Goal: Transaction & Acquisition: Purchase product/service

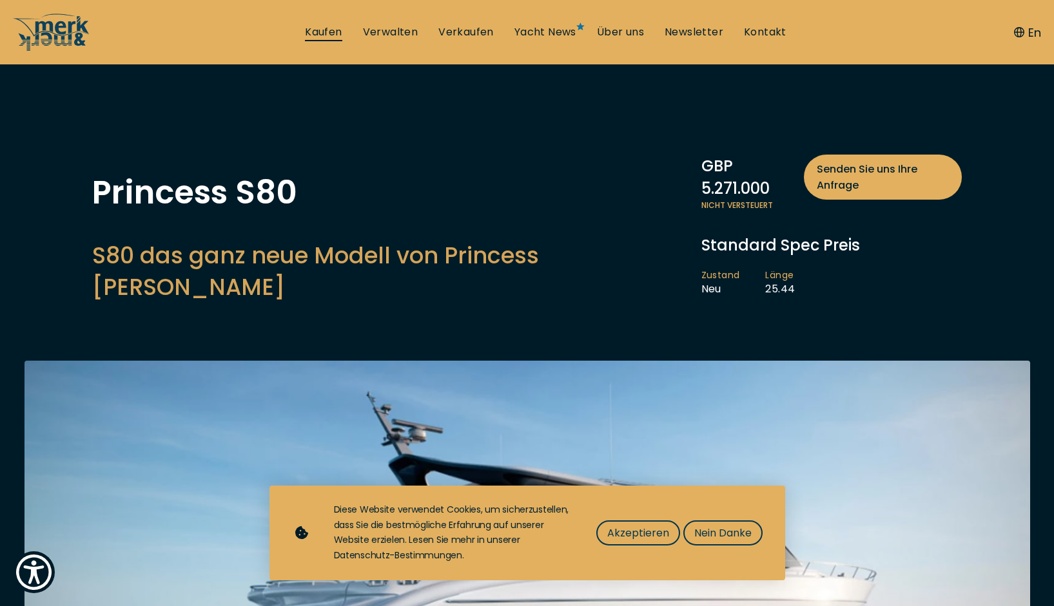
click at [325, 31] on link "Kaufen" at bounding box center [323, 32] width 37 height 14
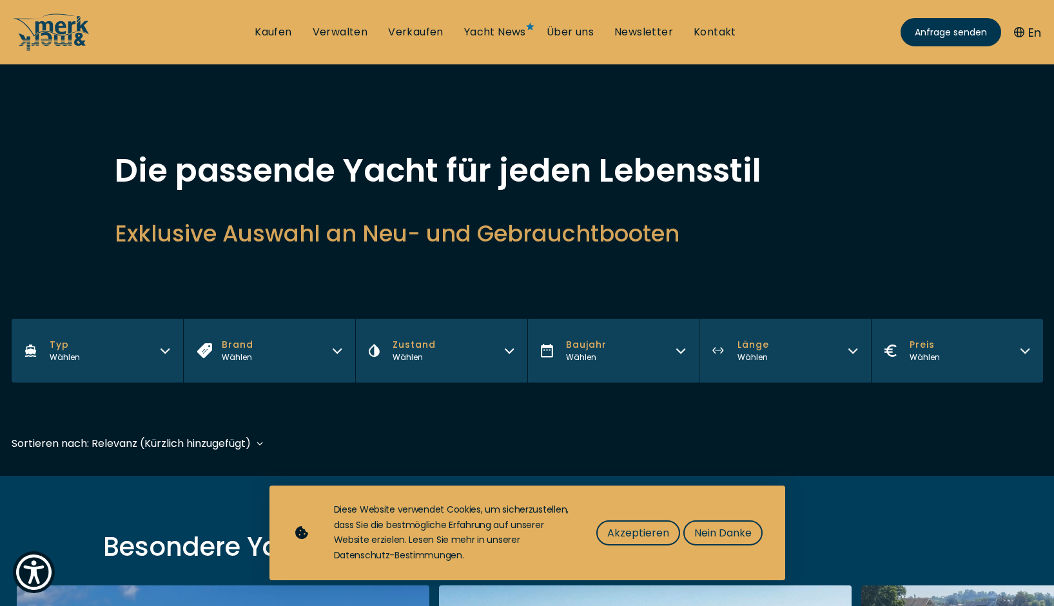
click at [167, 348] on icon "button" at bounding box center [165, 349] width 10 height 10
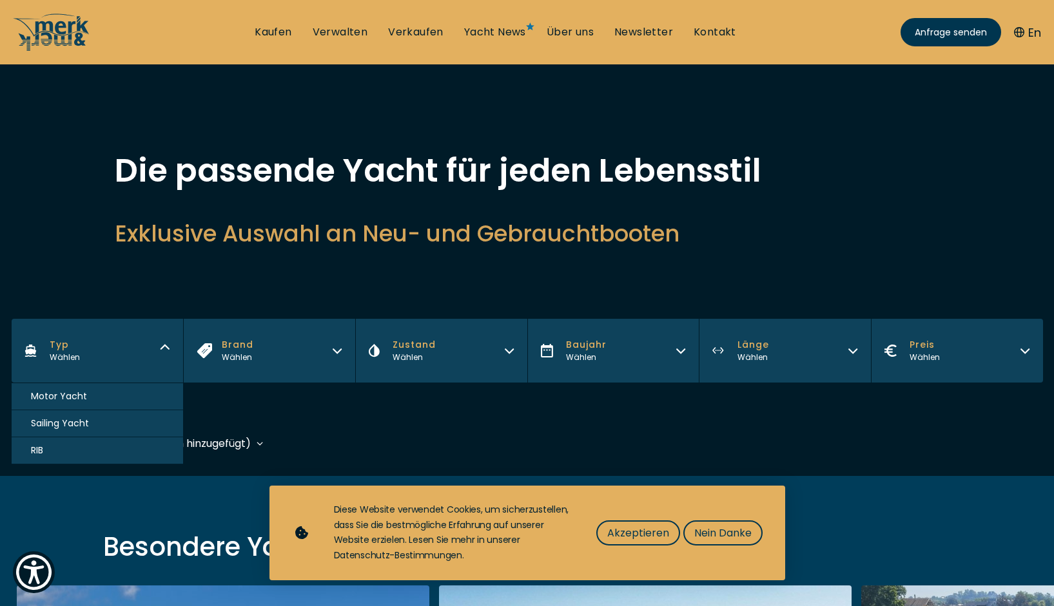
click at [115, 393] on button "Motor Yacht" at bounding box center [98, 396] width 172 height 27
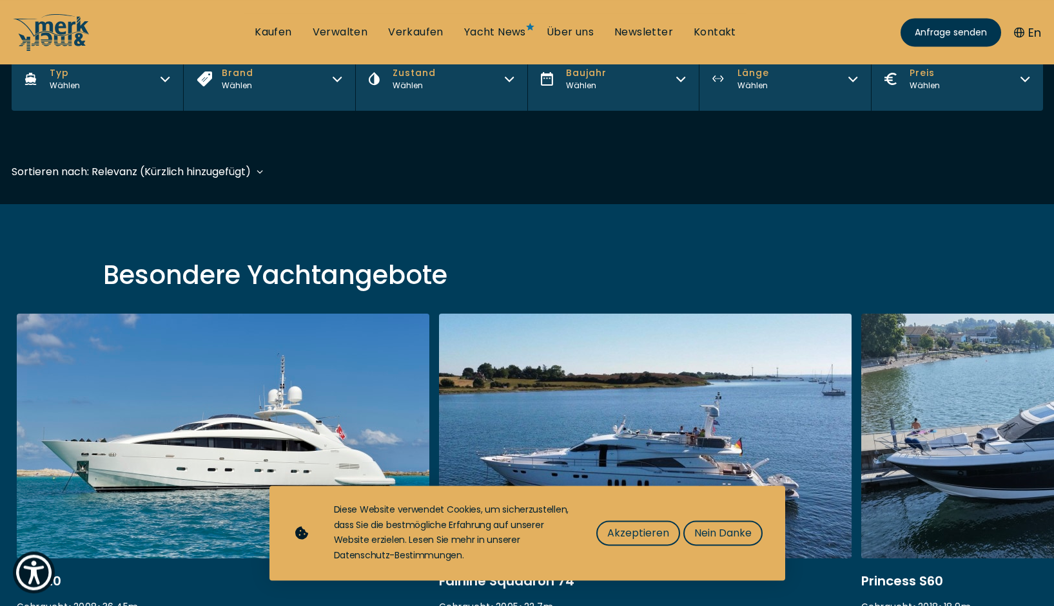
scroll to position [309, 0]
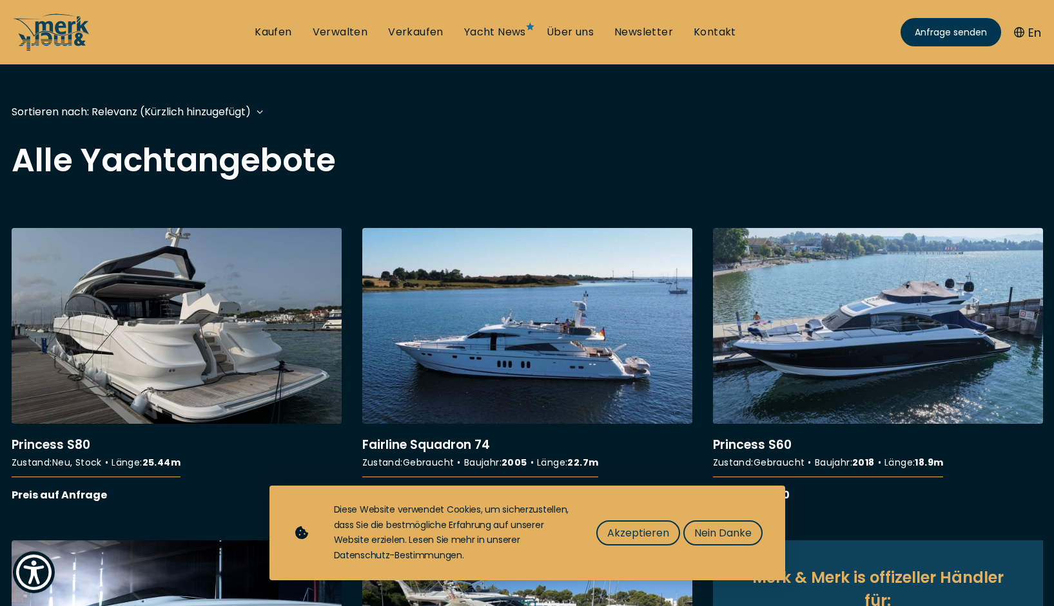
scroll to position [394, 0]
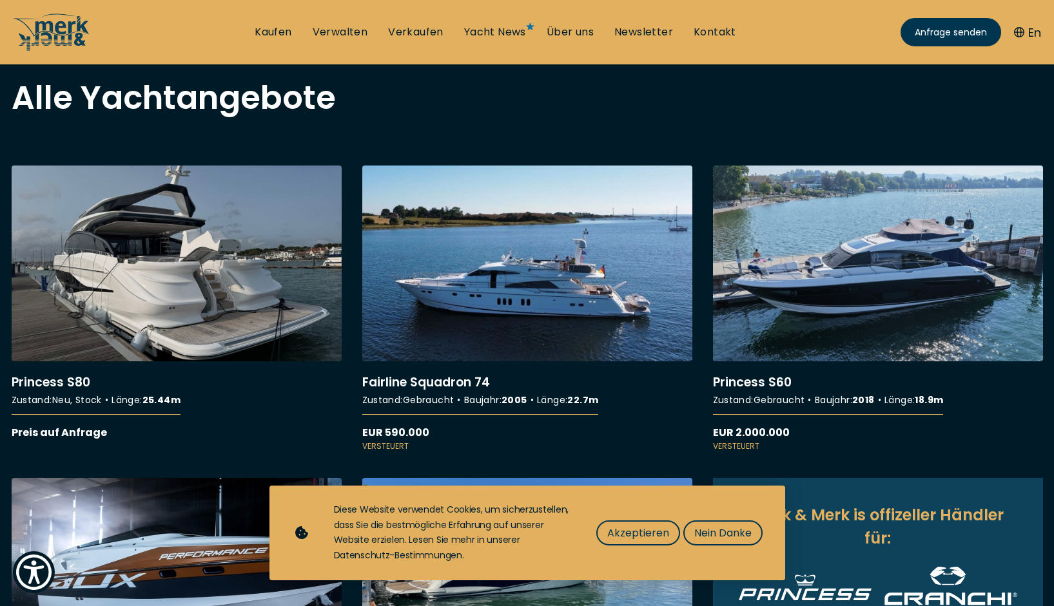
scroll to position [312, 0]
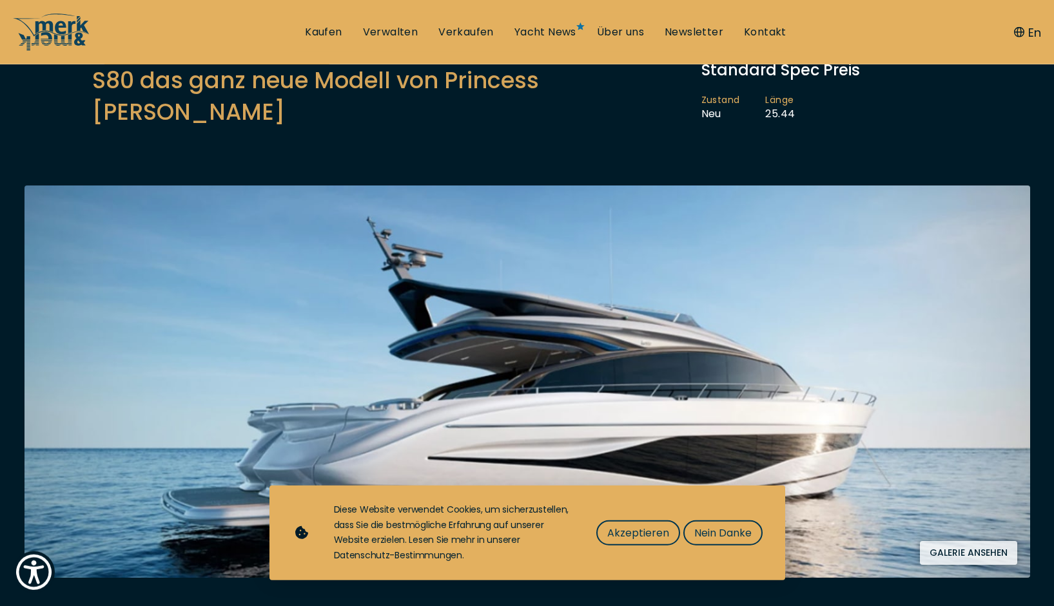
scroll to position [131, 0]
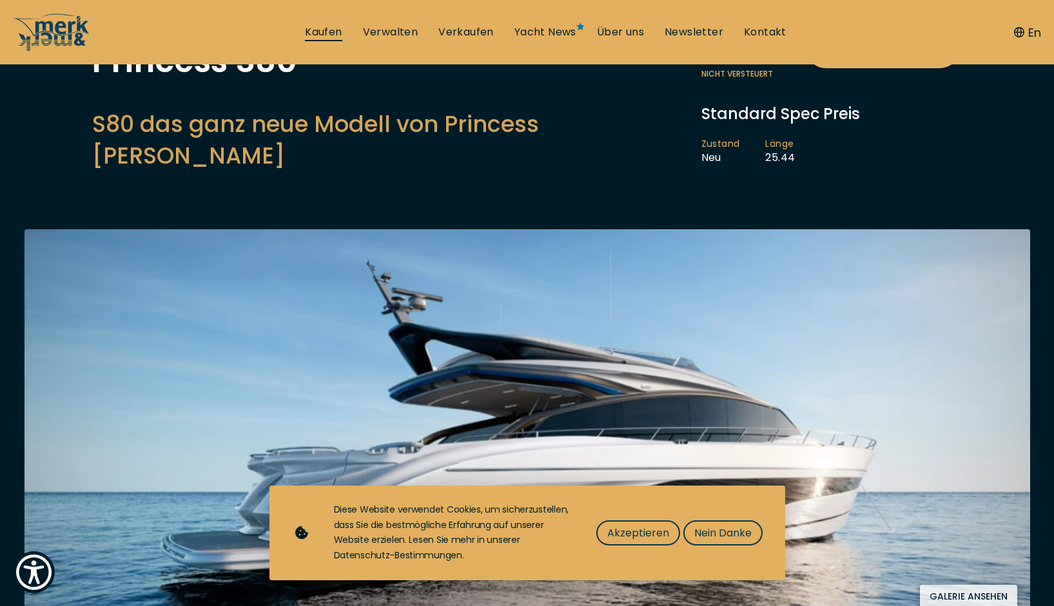
click at [329, 31] on link "Kaufen" at bounding box center [323, 32] width 37 height 14
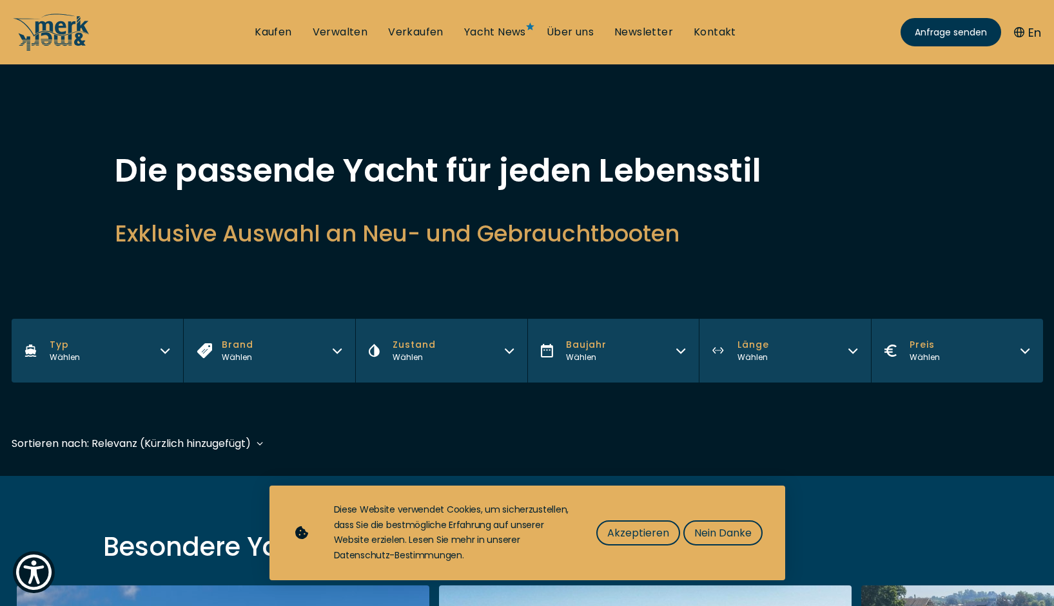
click at [675, 358] on button "Baujahr Wählen" at bounding box center [613, 351] width 172 height 64
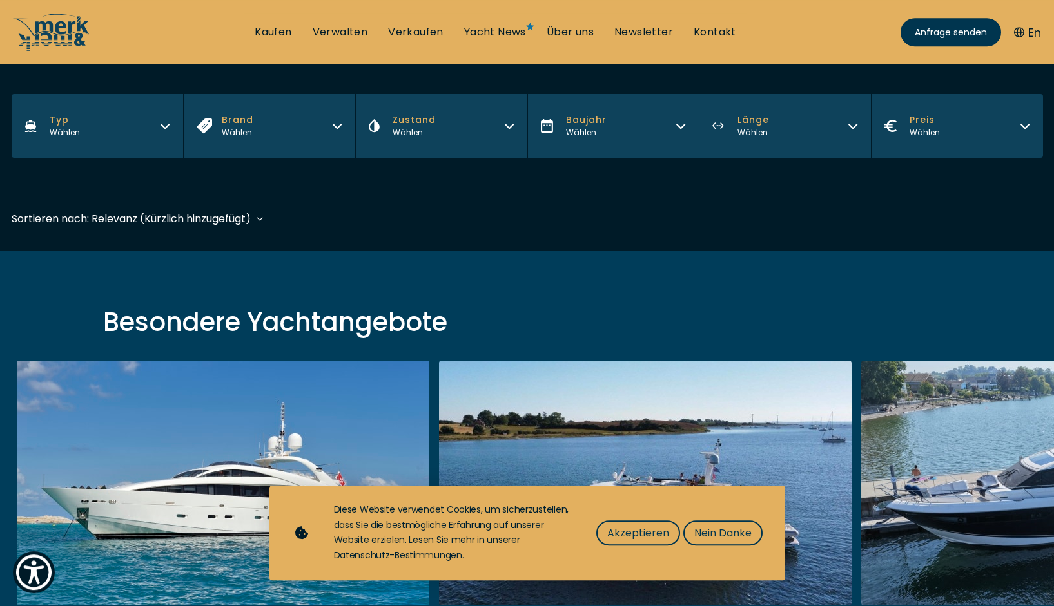
scroll to position [263, 0]
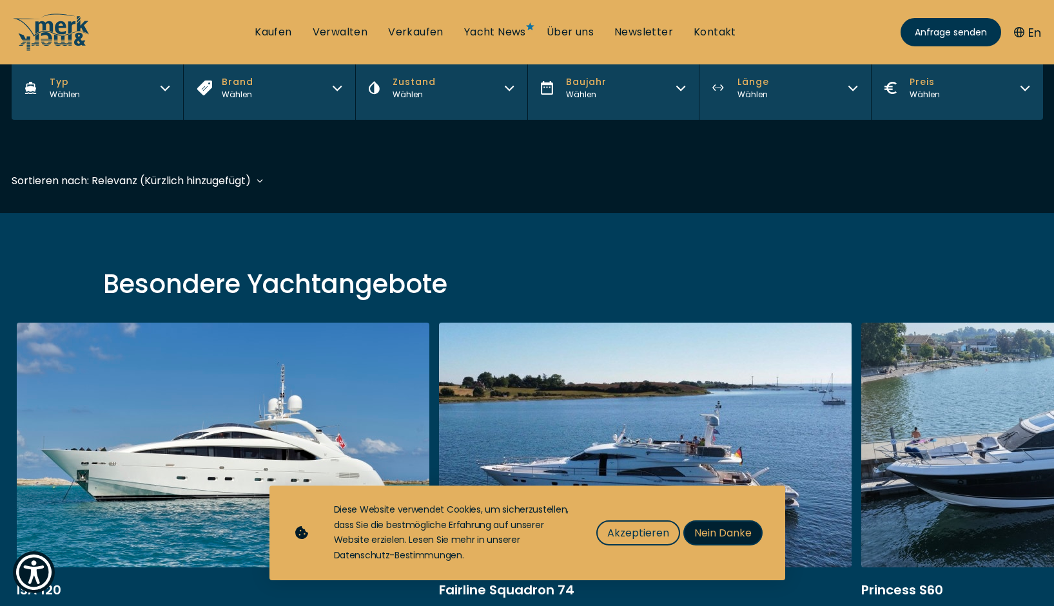
click at [729, 534] on span "Nein Danke" at bounding box center [722, 533] width 57 height 16
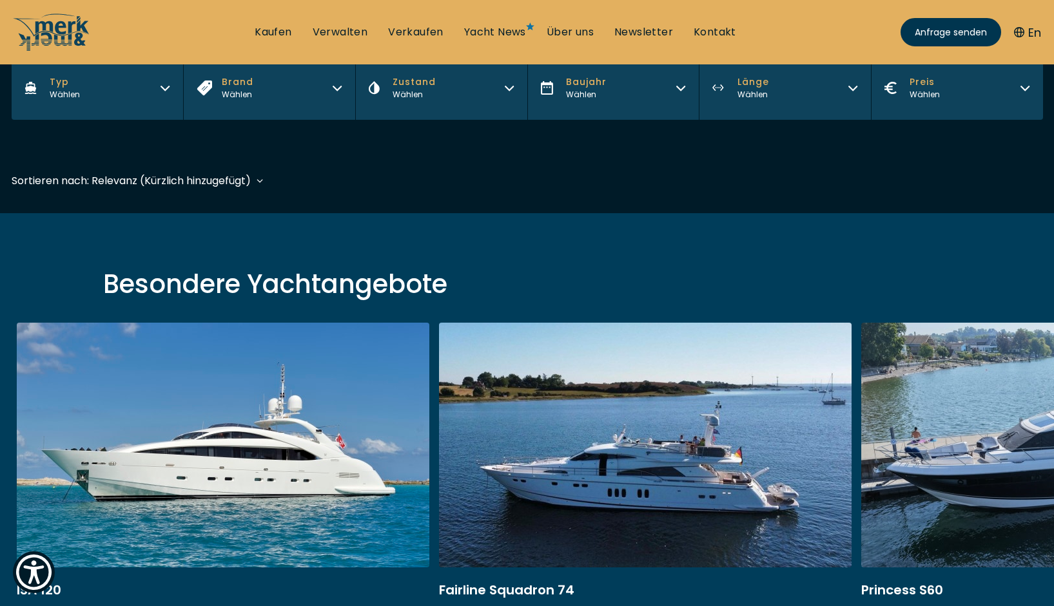
click at [675, 89] on button "Baujahr Wählen" at bounding box center [613, 88] width 172 height 64
click at [814, 153] on div "Filters Typ Wählen Brand Wählen Zustand Wählen Baujahr Wählen Länge Wählen Prei…" at bounding box center [527, 108] width 1031 height 104
click at [503, 84] on button "Zustand Wählen" at bounding box center [441, 88] width 172 height 64
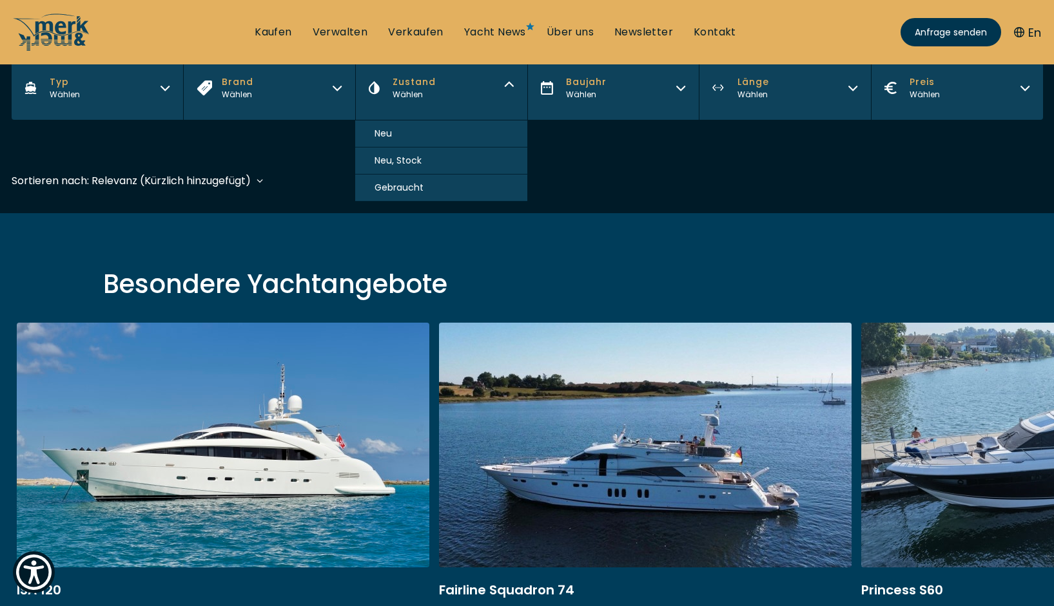
click at [389, 129] on span "Neu" at bounding box center [382, 134] width 17 height 14
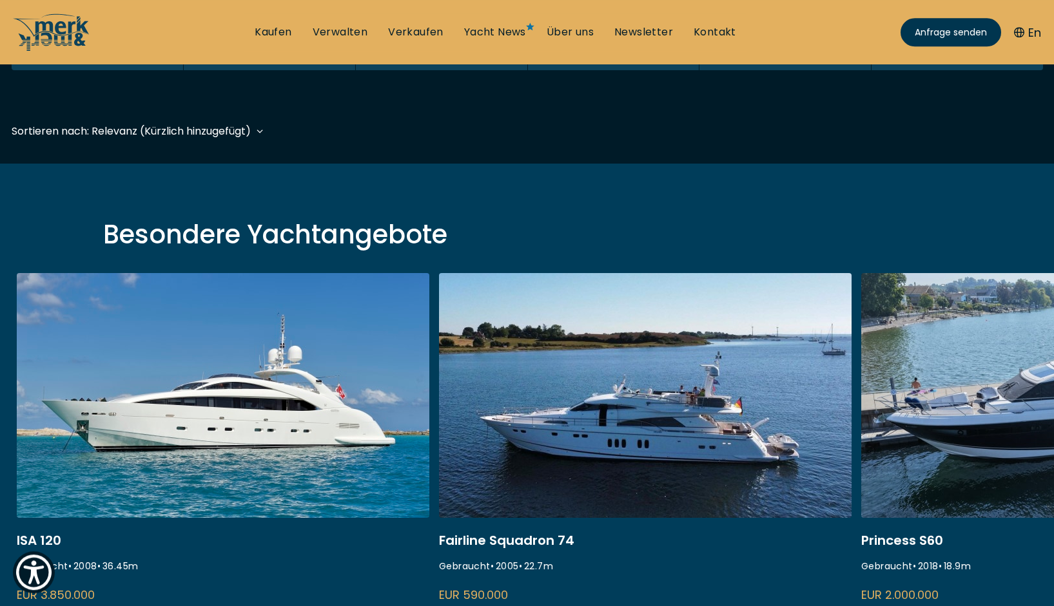
scroll to position [318, 0]
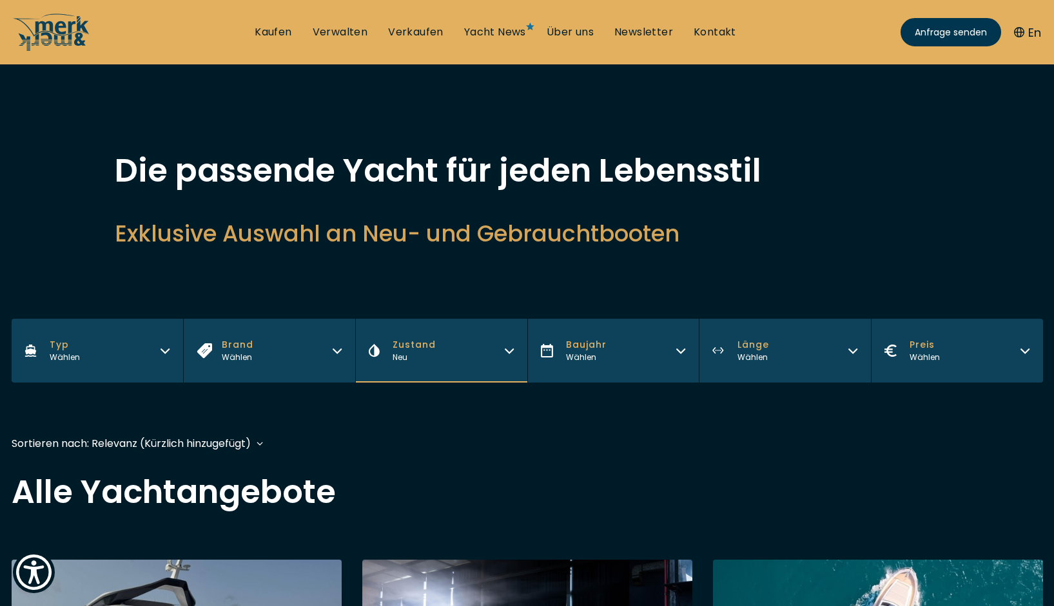
click at [164, 353] on icon "button" at bounding box center [165, 349] width 10 height 10
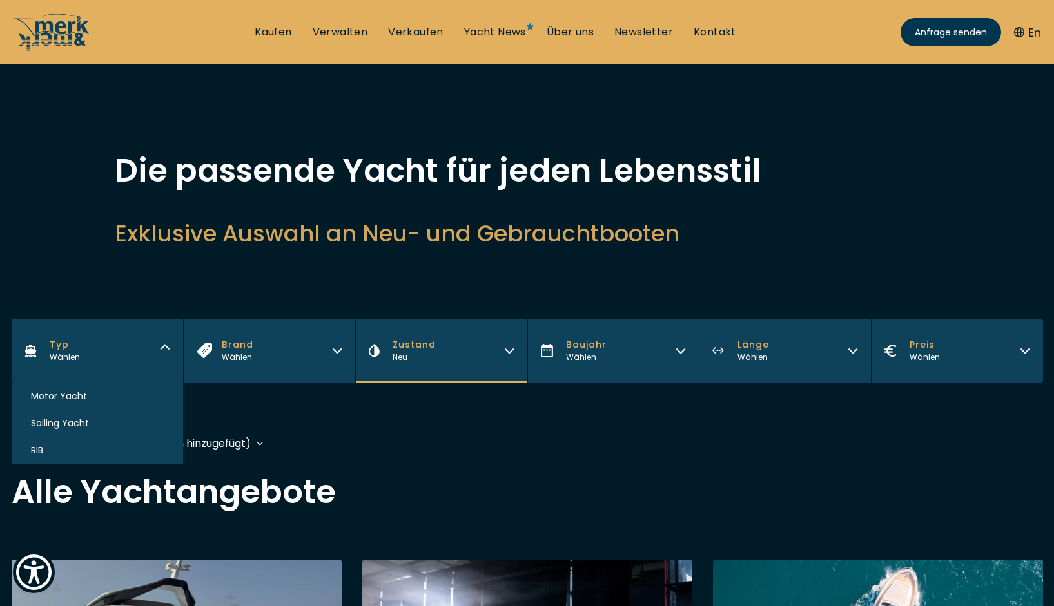
click at [327, 356] on button "Brand Wählen" at bounding box center [269, 351] width 172 height 64
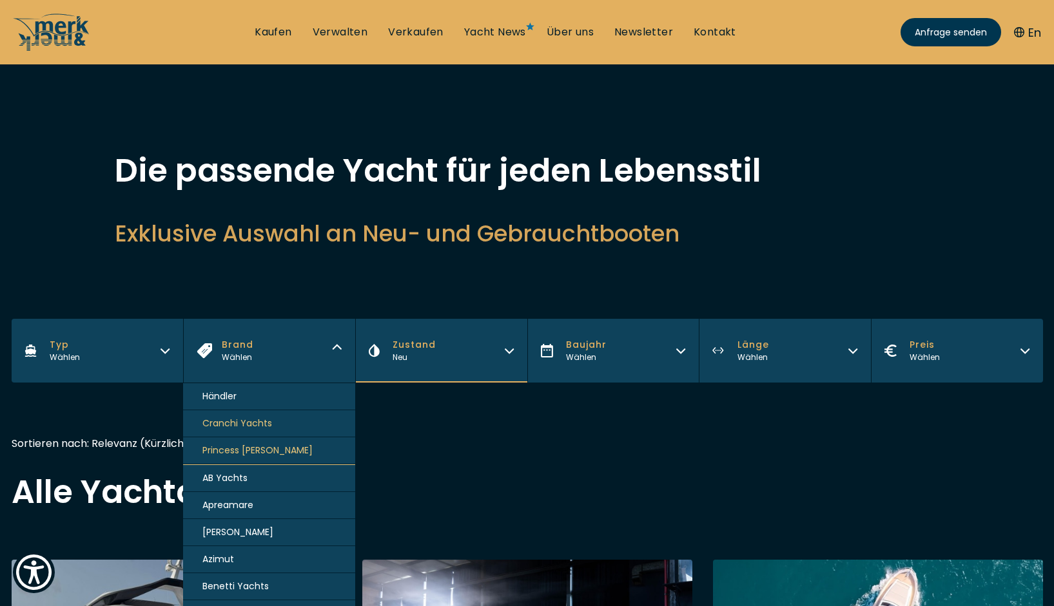
click at [264, 450] on span "Princess [PERSON_NAME]" at bounding box center [257, 451] width 110 height 14
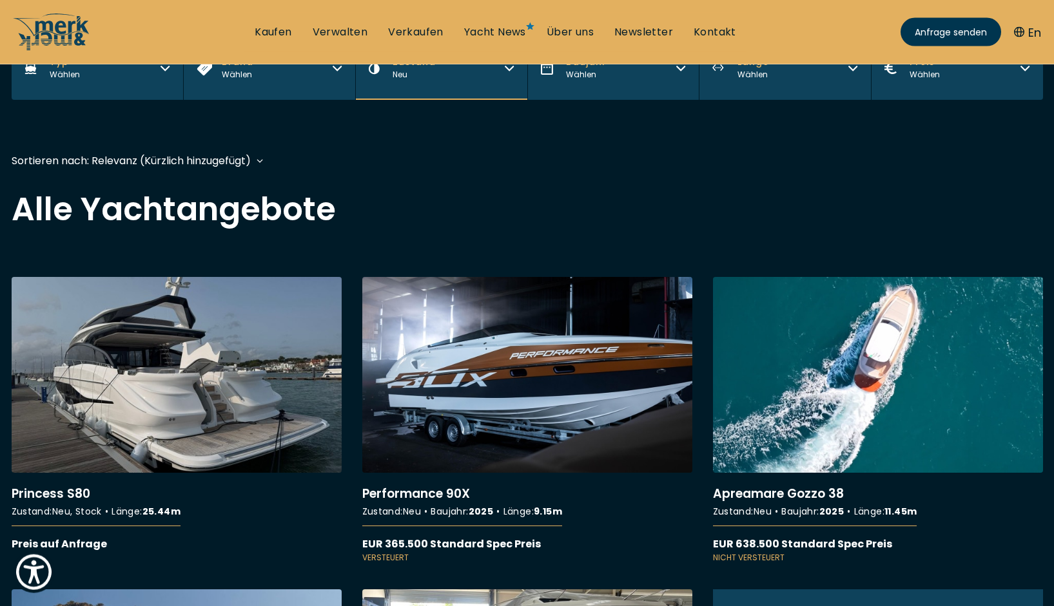
scroll to position [311, 0]
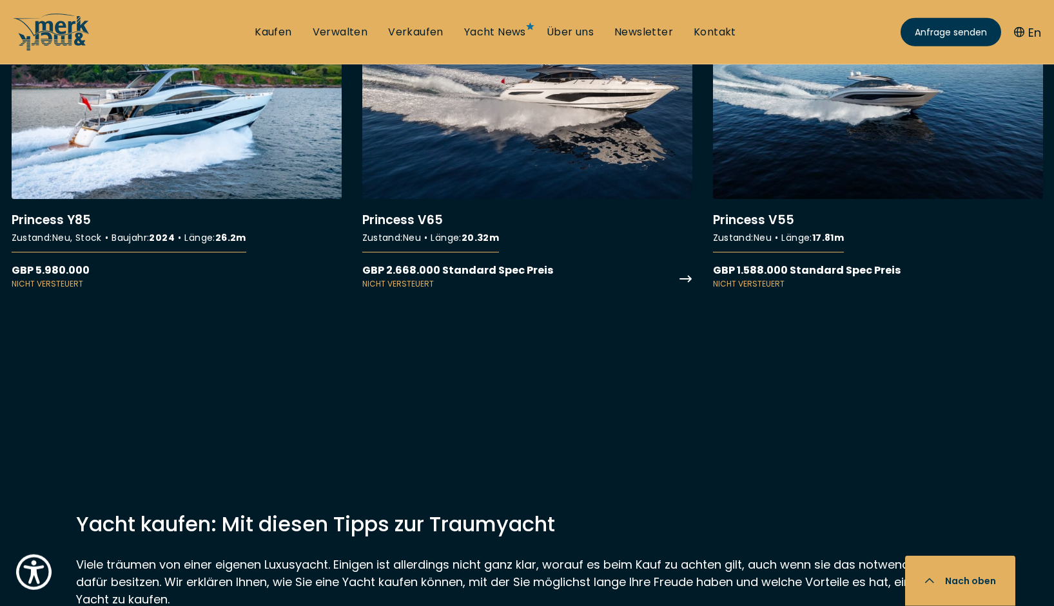
scroll to position [2498, 0]
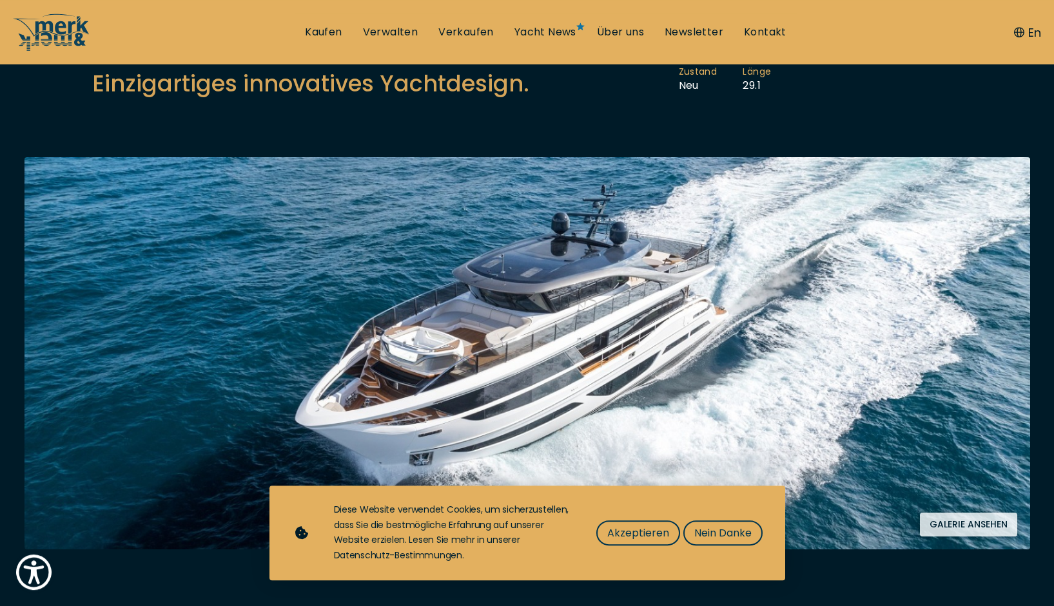
scroll to position [197, 0]
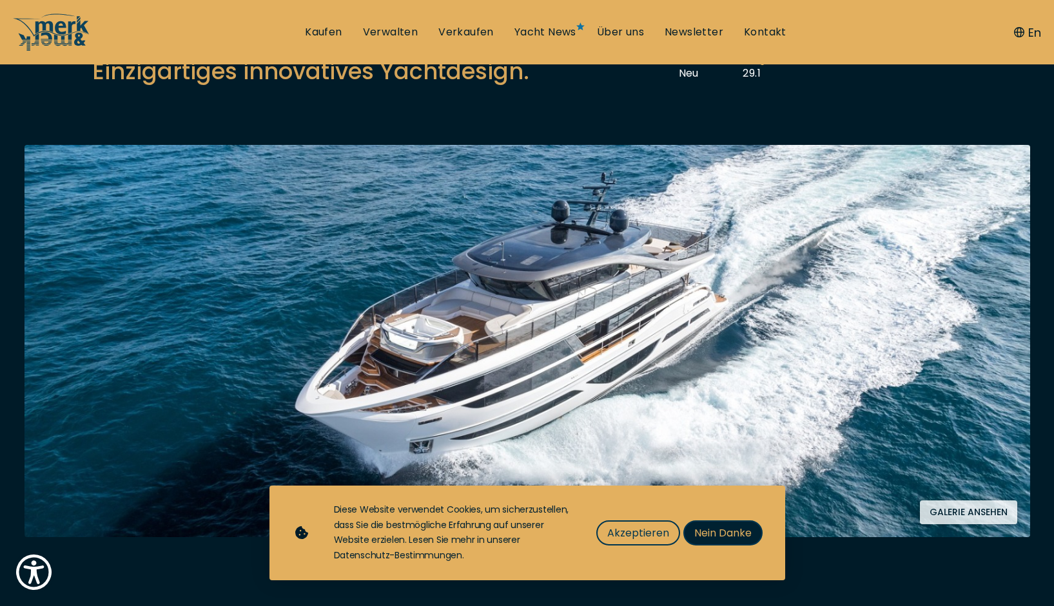
click at [703, 537] on span "Nein Danke" at bounding box center [722, 533] width 57 height 16
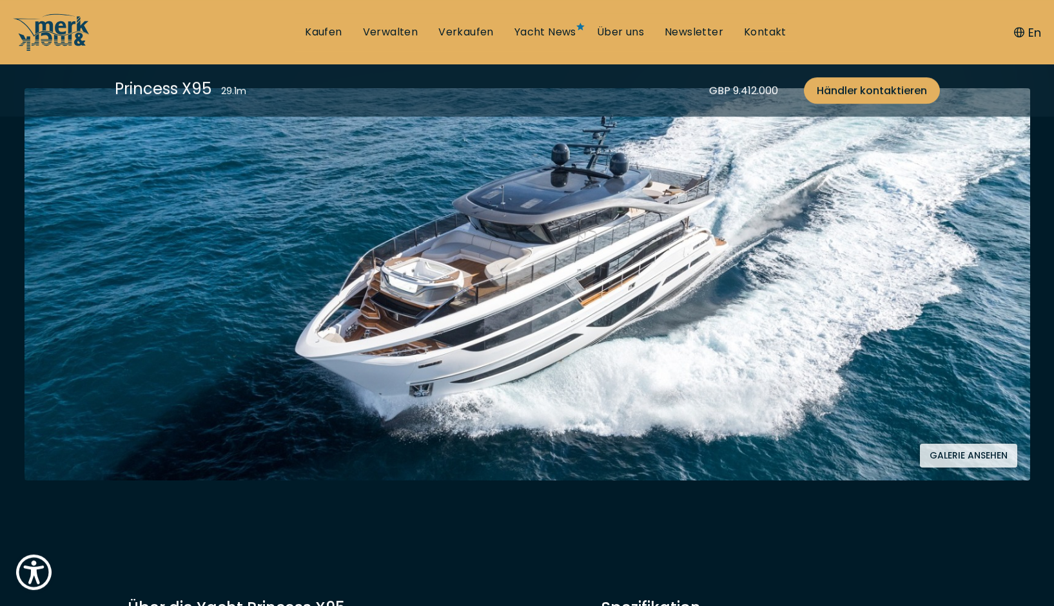
scroll to position [329, 0]
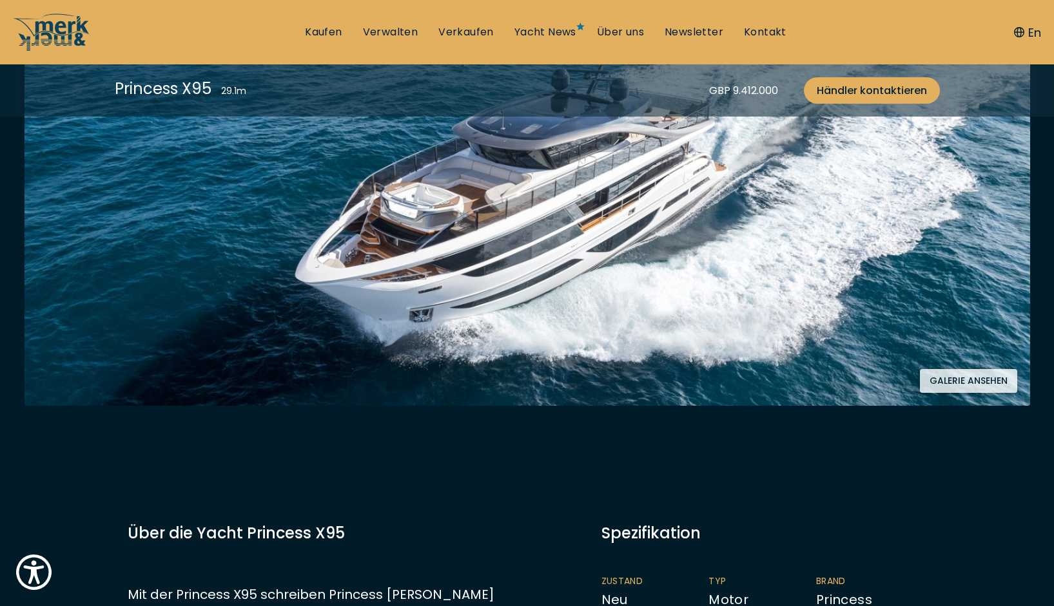
click at [971, 379] on button "Galerie ansehen" at bounding box center [968, 381] width 97 height 24
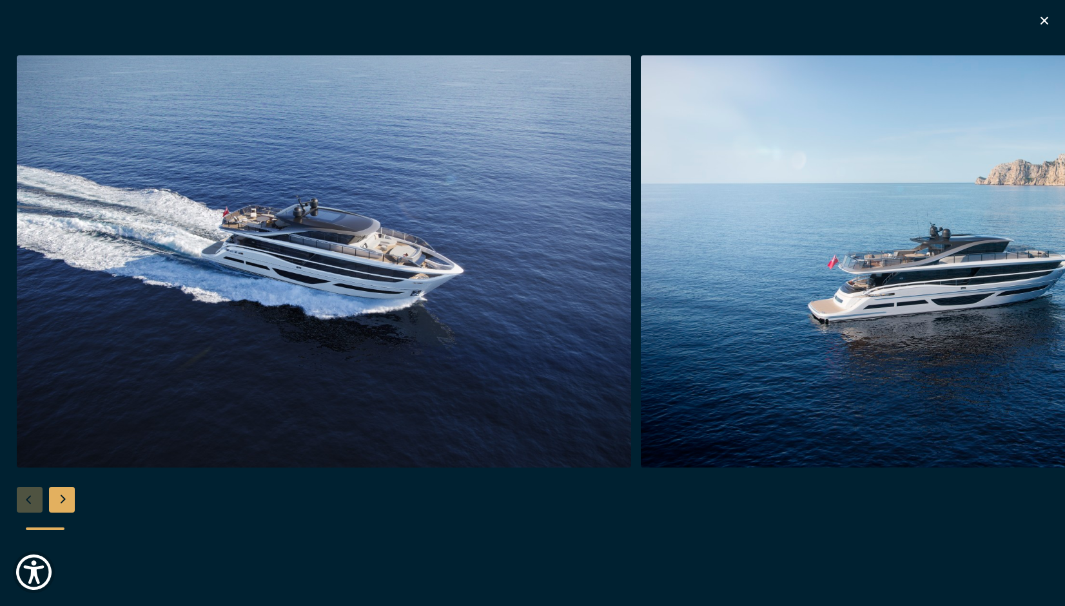
click at [67, 493] on div "Next slide" at bounding box center [62, 500] width 26 height 26
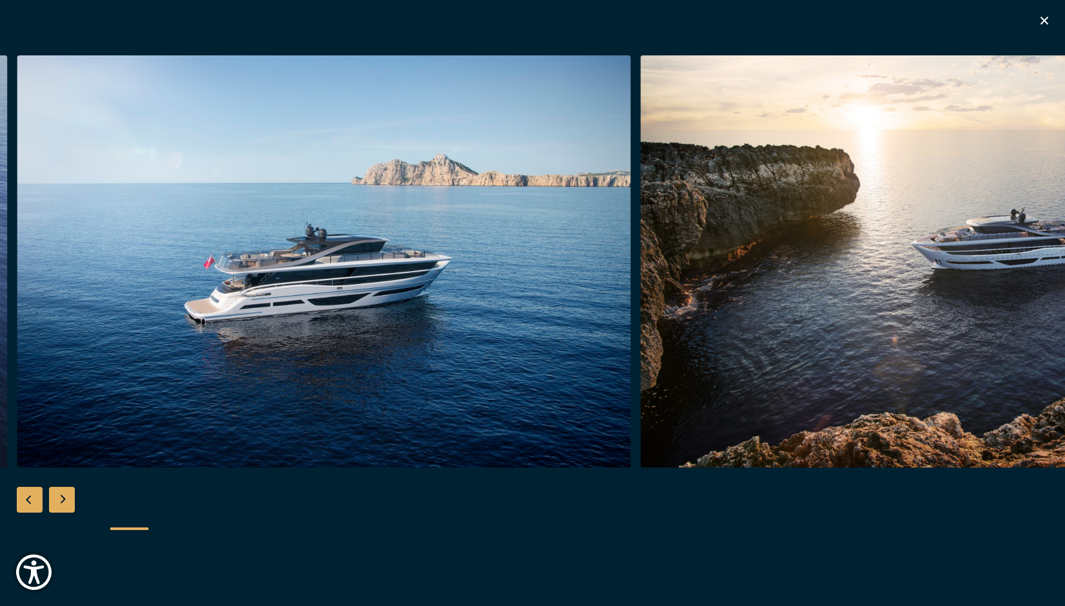
click at [67, 493] on div "Next slide" at bounding box center [62, 500] width 26 height 26
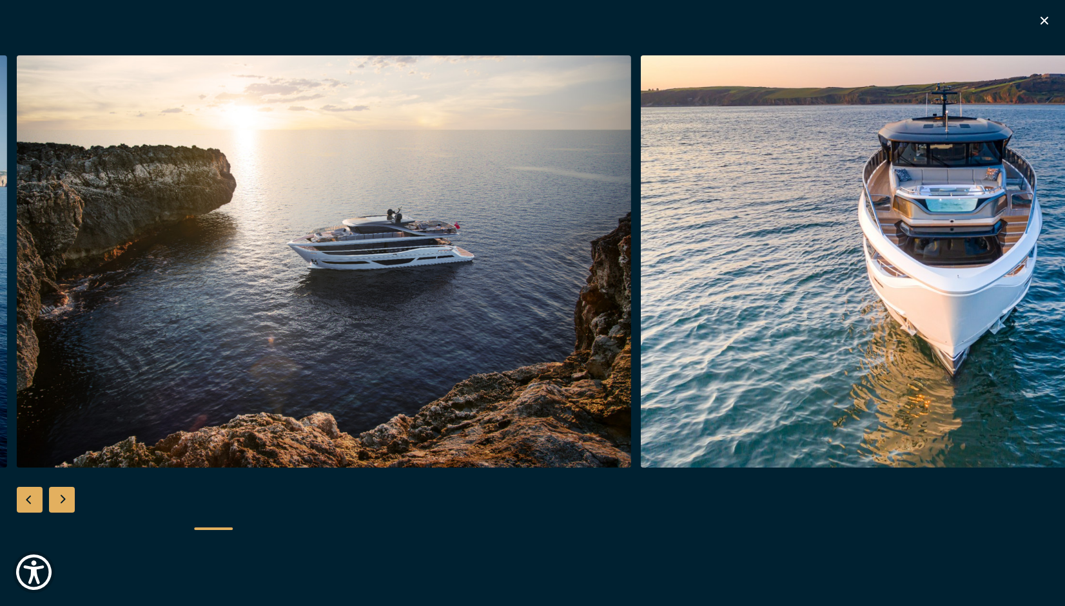
click at [67, 493] on div "Next slide" at bounding box center [62, 500] width 26 height 26
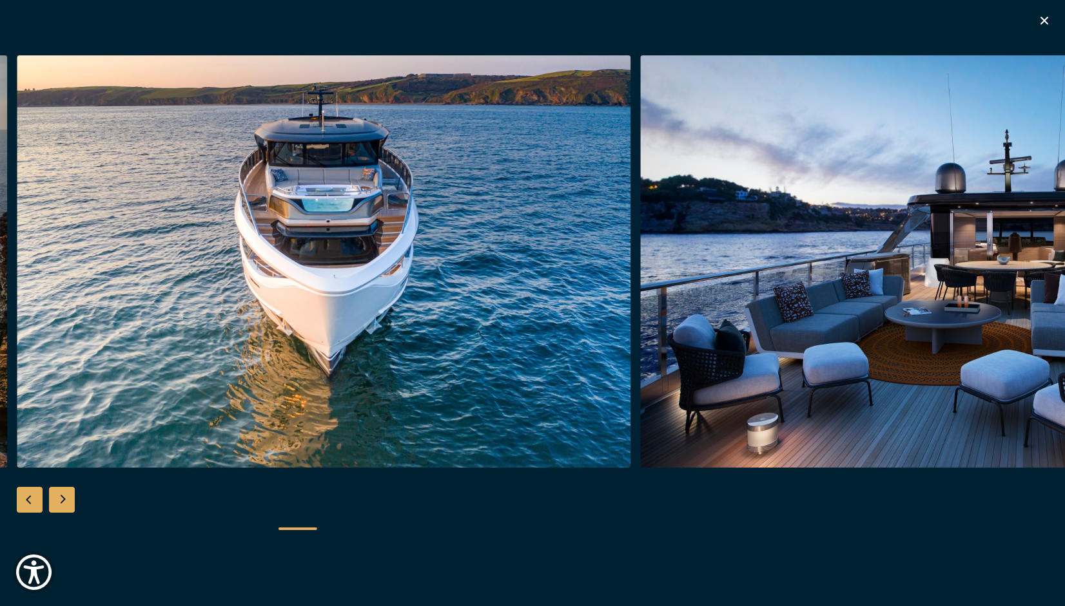
click at [67, 493] on div "Next slide" at bounding box center [62, 500] width 26 height 26
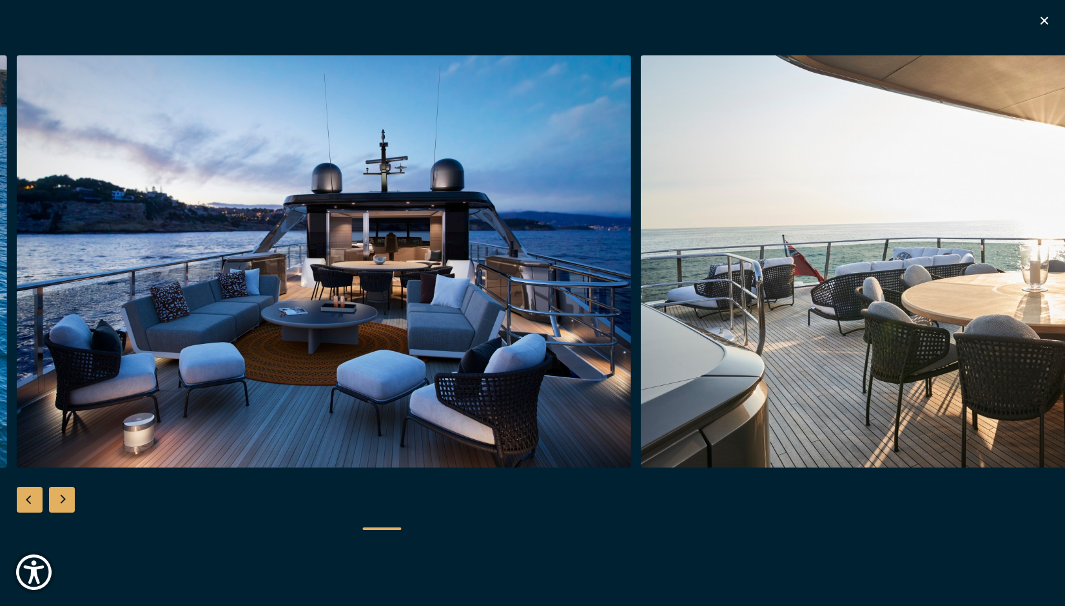
click at [67, 493] on div "Next slide" at bounding box center [62, 500] width 26 height 26
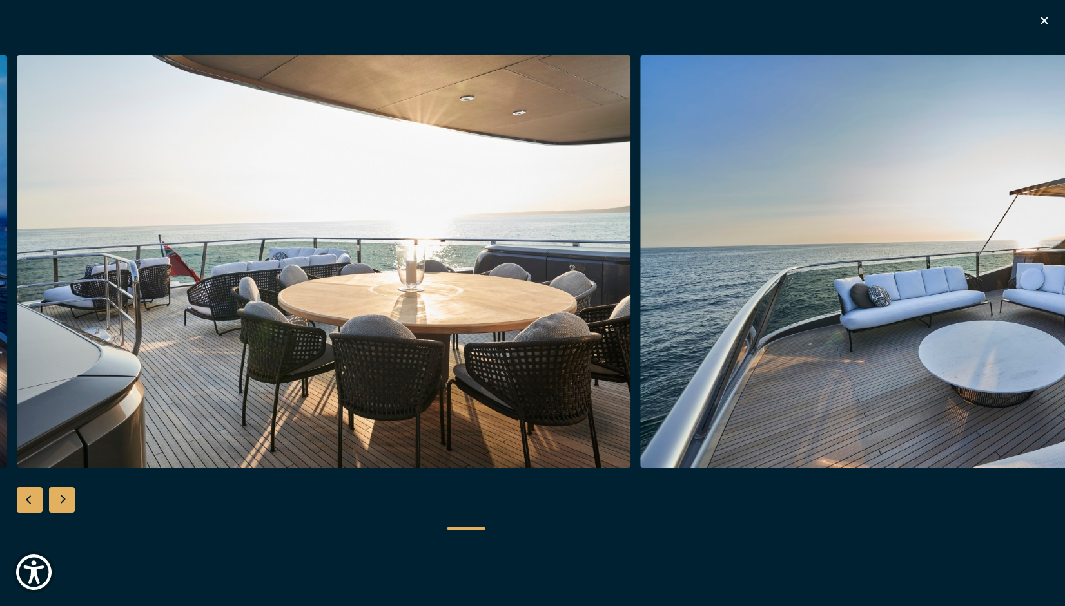
click at [67, 493] on div "Next slide" at bounding box center [62, 500] width 26 height 26
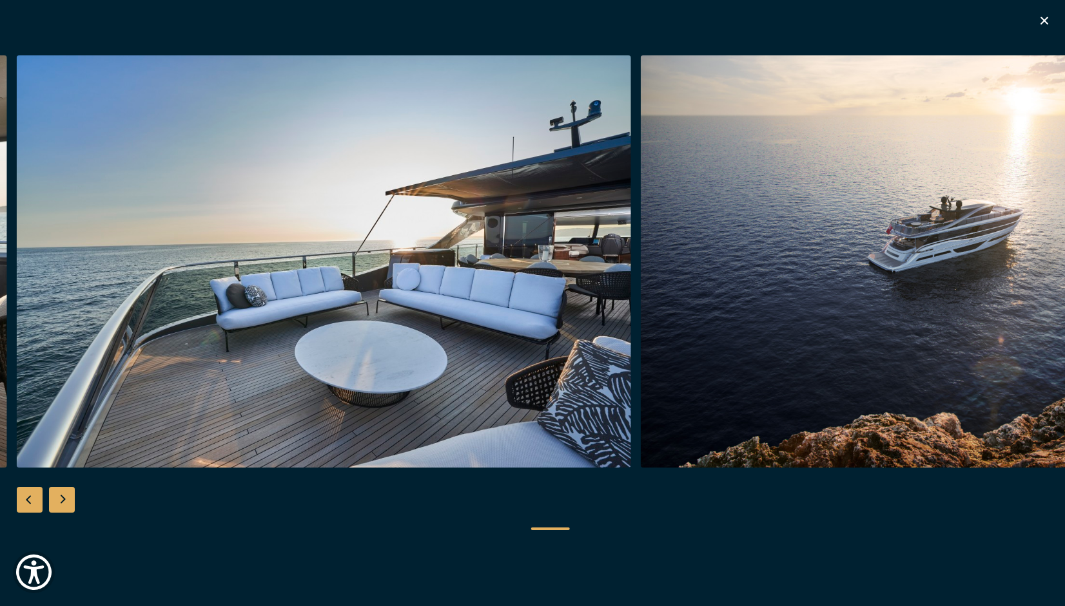
click at [67, 493] on div "Next slide" at bounding box center [62, 500] width 26 height 26
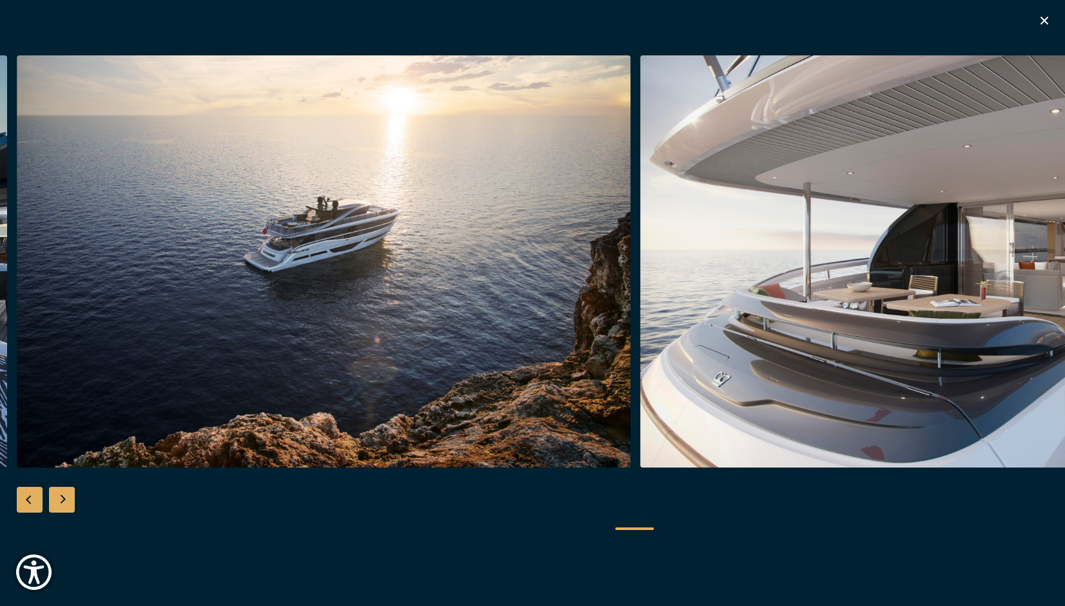
click at [67, 493] on div "Next slide" at bounding box center [62, 500] width 26 height 26
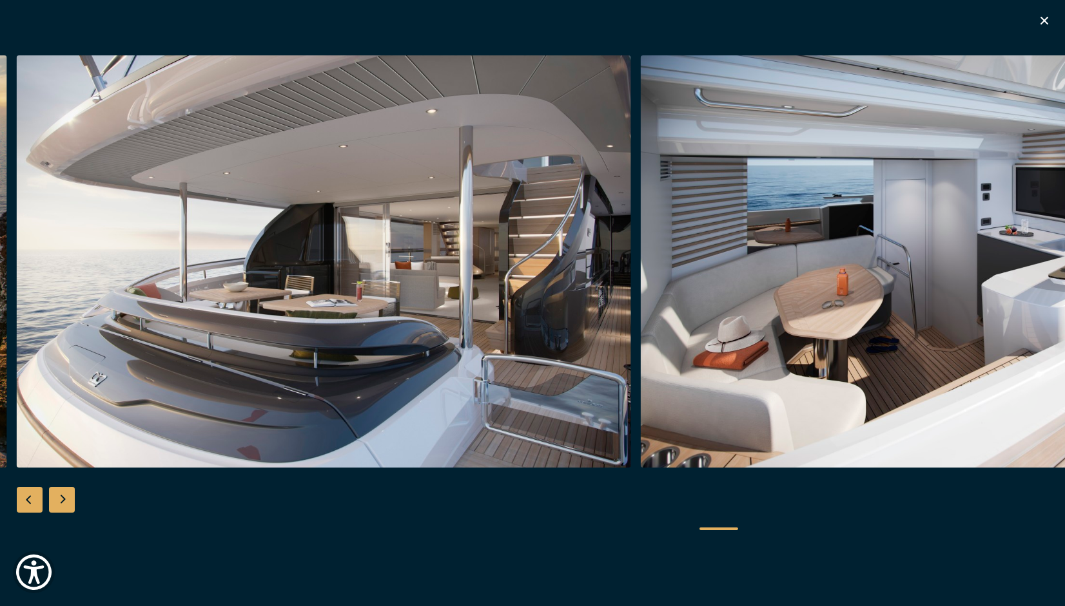
click at [67, 493] on div "Next slide" at bounding box center [62, 500] width 26 height 26
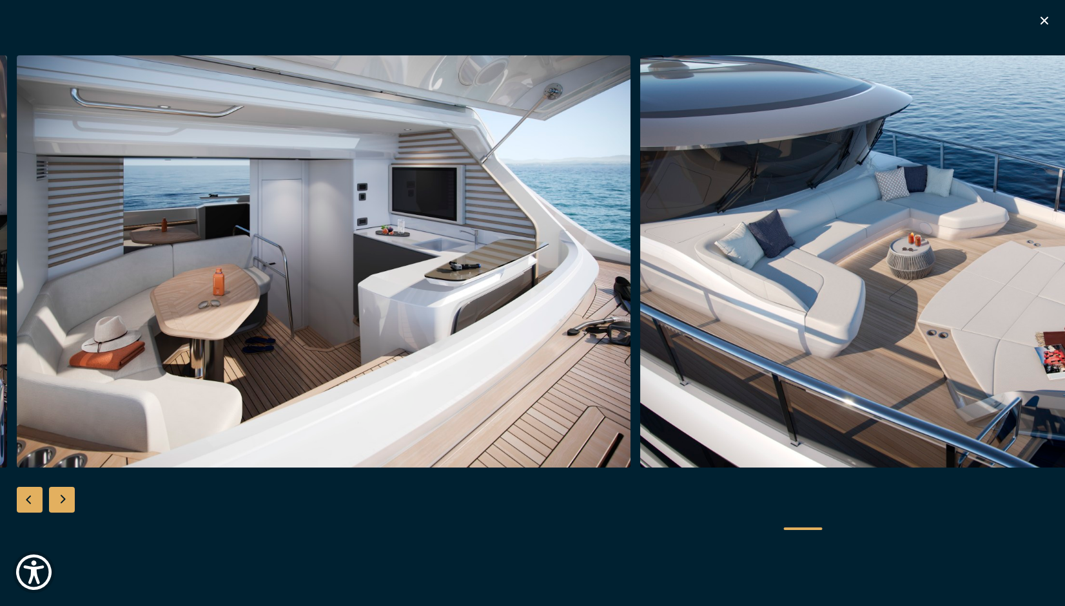
click at [67, 493] on div "Next slide" at bounding box center [62, 500] width 26 height 26
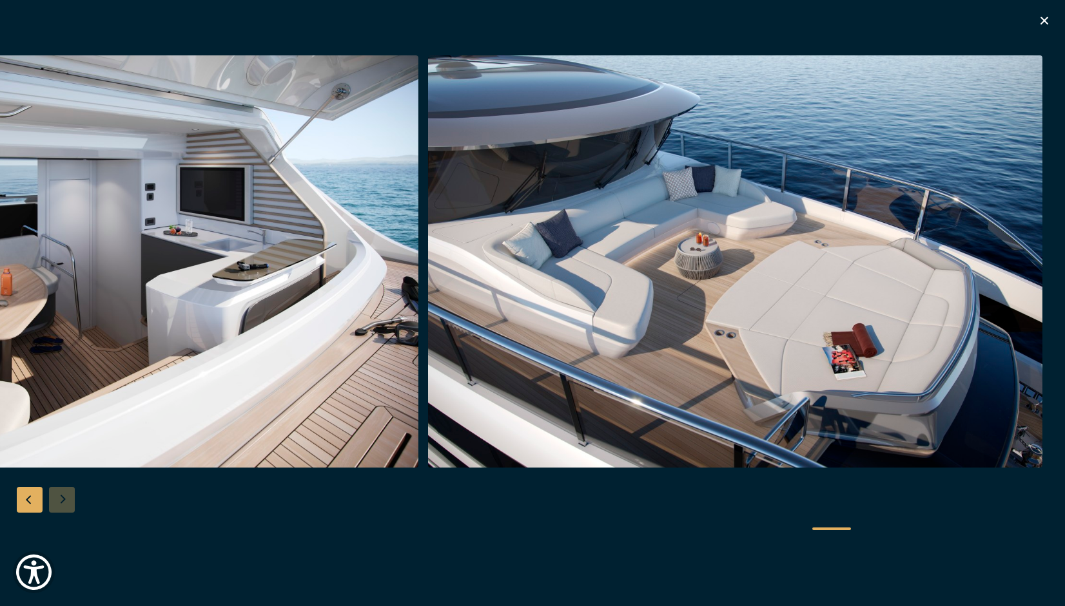
click at [67, 493] on div at bounding box center [532, 303] width 1065 height 496
click at [33, 498] on div "Previous slide" at bounding box center [30, 500] width 26 height 26
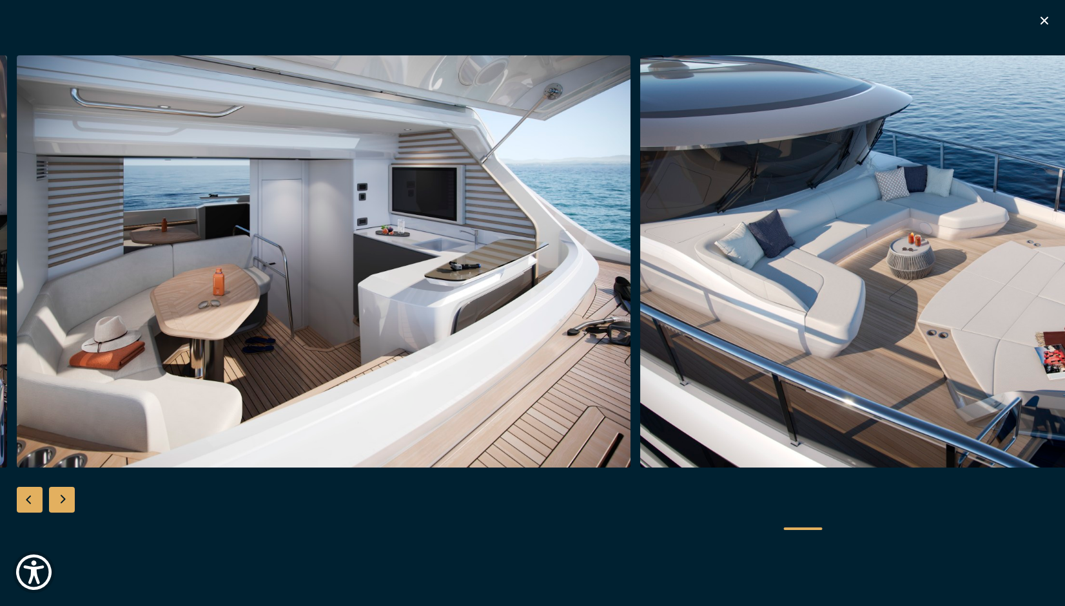
click at [28, 498] on div "Previous slide" at bounding box center [30, 500] width 26 height 26
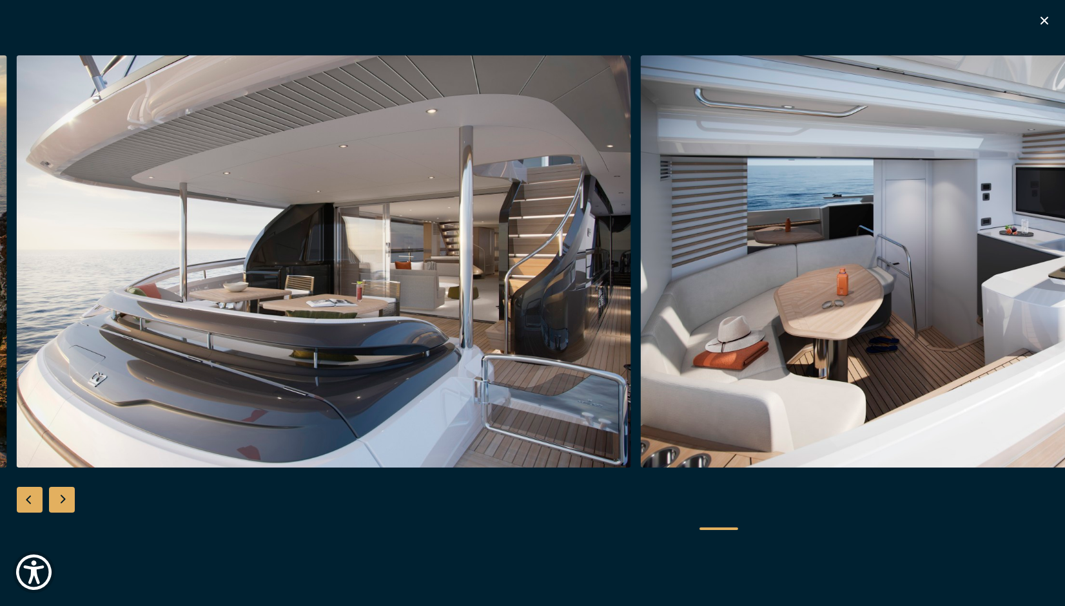
click at [28, 498] on div "Previous slide" at bounding box center [30, 500] width 26 height 26
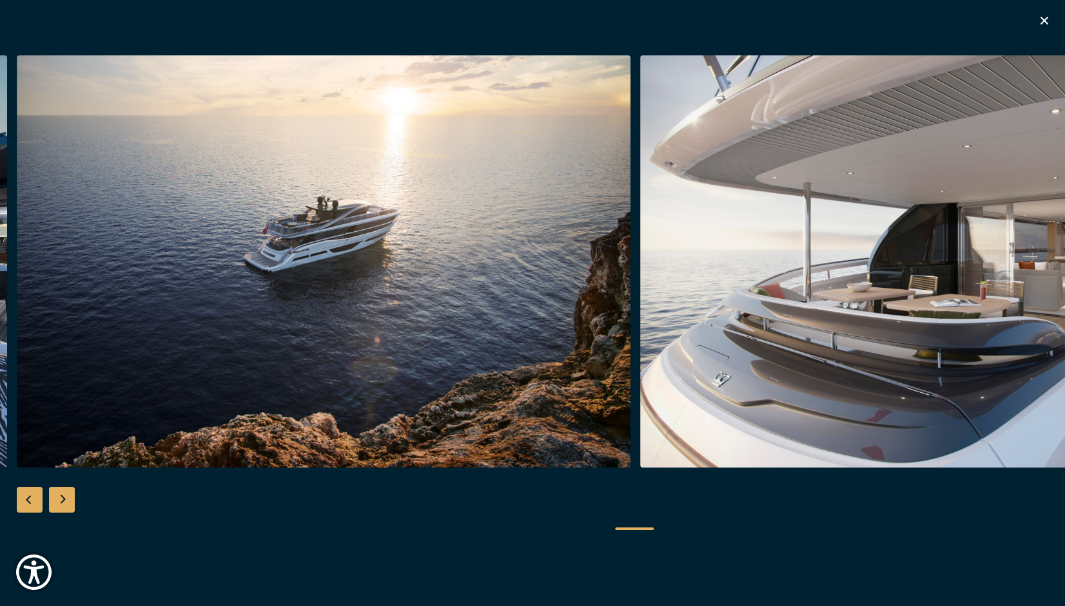
click at [28, 498] on div "Previous slide" at bounding box center [30, 500] width 26 height 26
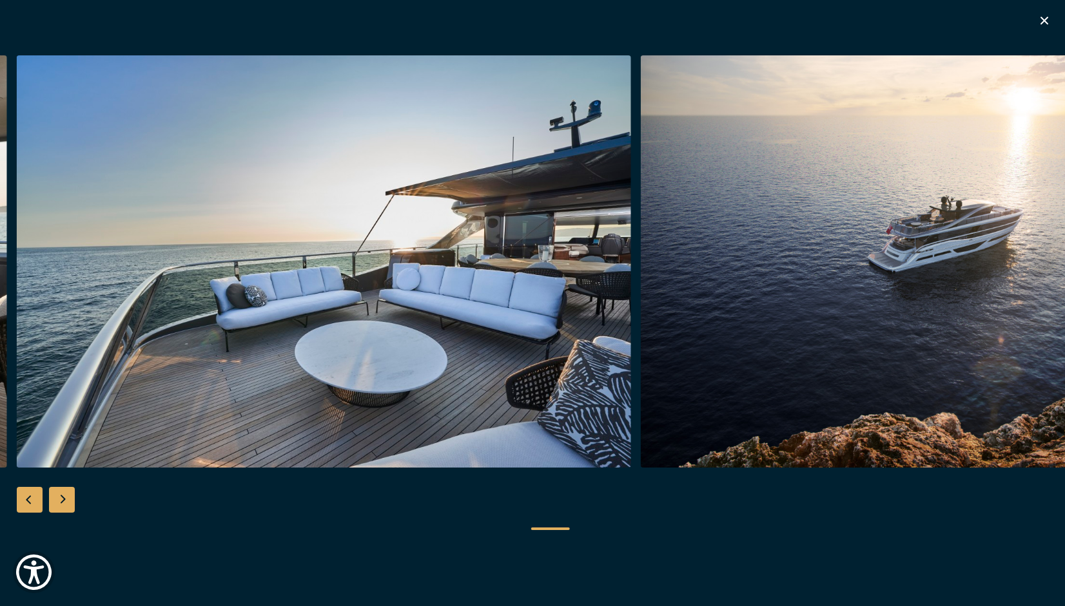
click at [28, 498] on div "Previous slide" at bounding box center [30, 500] width 26 height 26
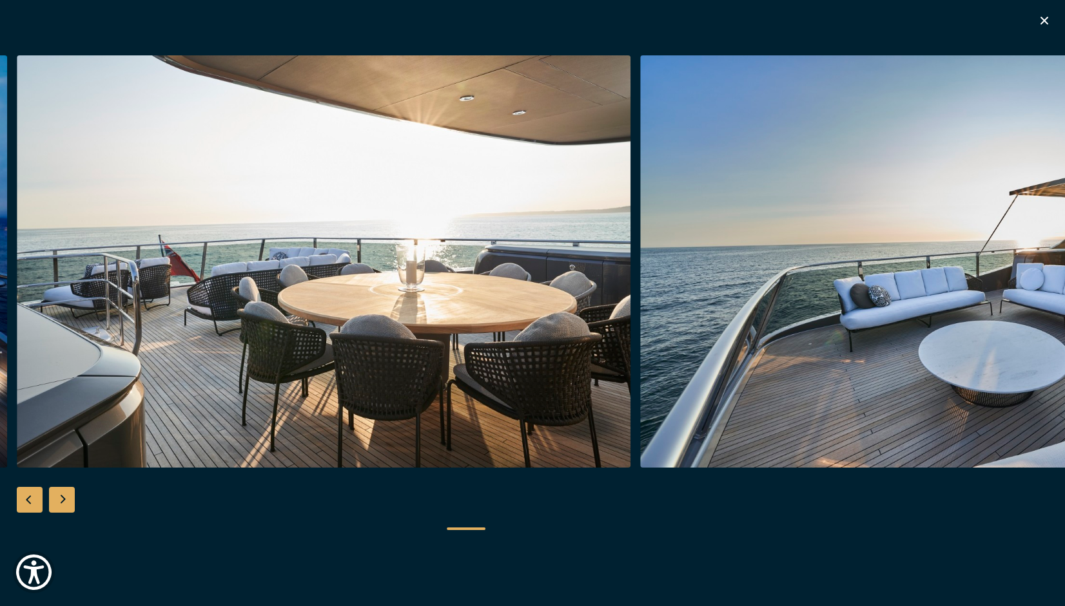
click at [28, 498] on div "Previous slide" at bounding box center [30, 500] width 26 height 26
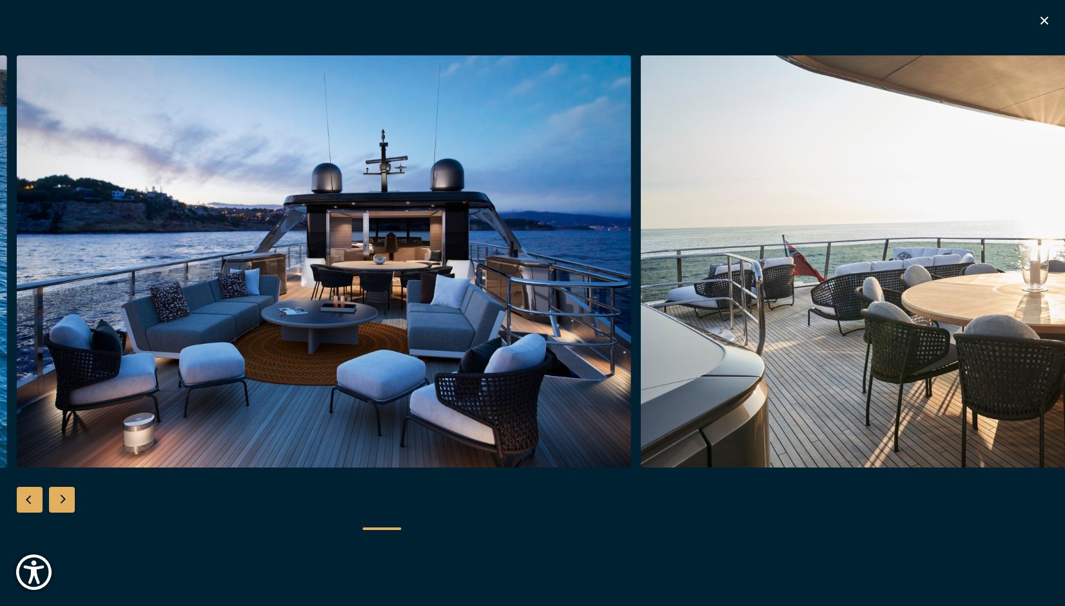
click at [28, 498] on div "Previous slide" at bounding box center [30, 500] width 26 height 26
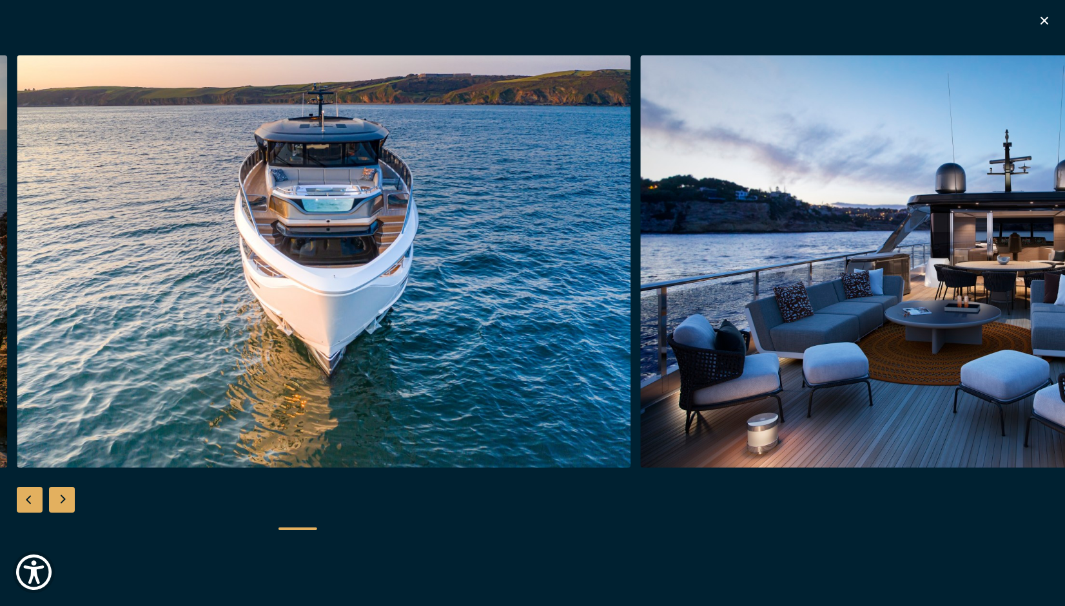
click at [53, 494] on div "Next slide" at bounding box center [62, 500] width 26 height 26
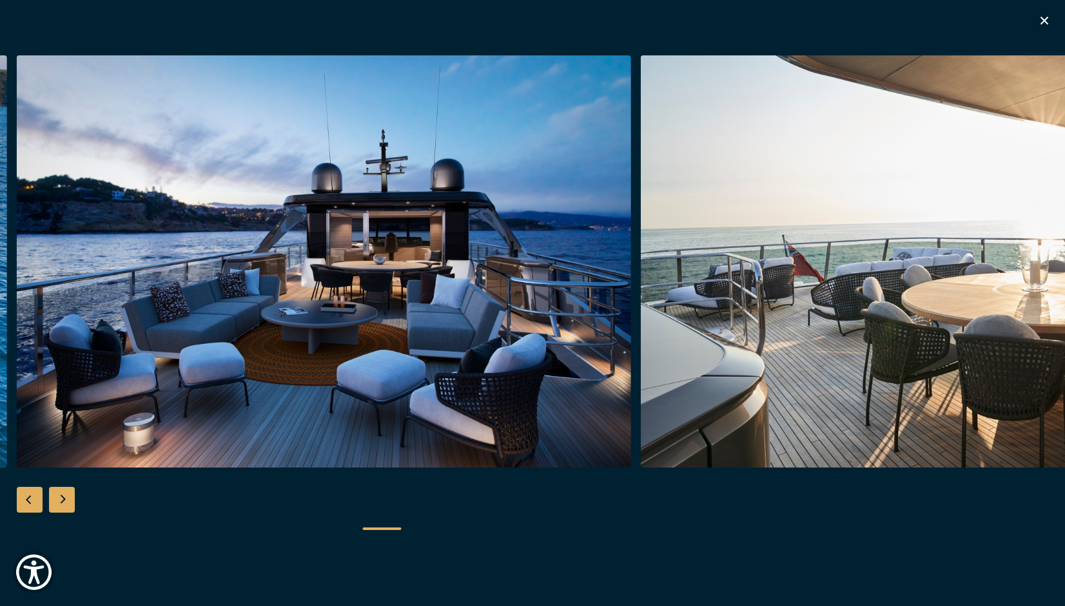
click at [25, 494] on div "Previous slide" at bounding box center [30, 500] width 26 height 26
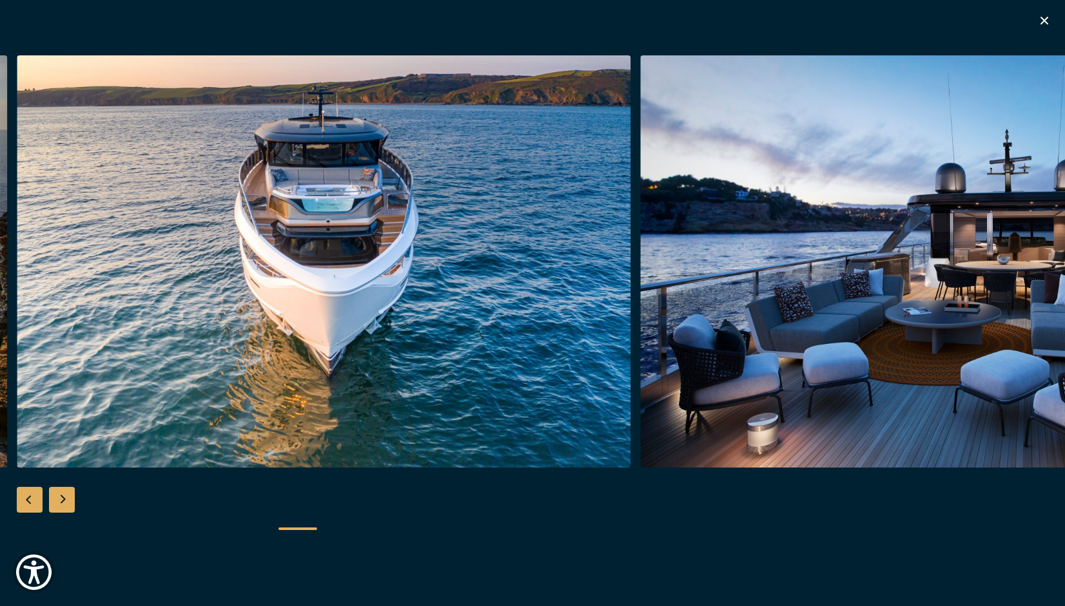
click at [25, 494] on div "Previous slide" at bounding box center [30, 500] width 26 height 26
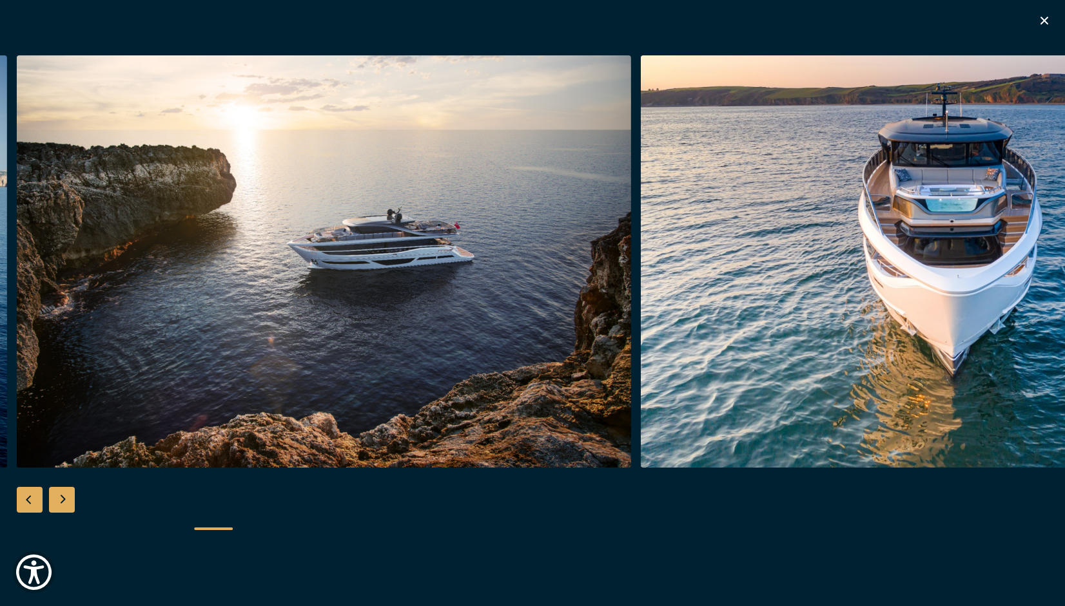
click at [25, 495] on div "Previous slide" at bounding box center [30, 500] width 26 height 26
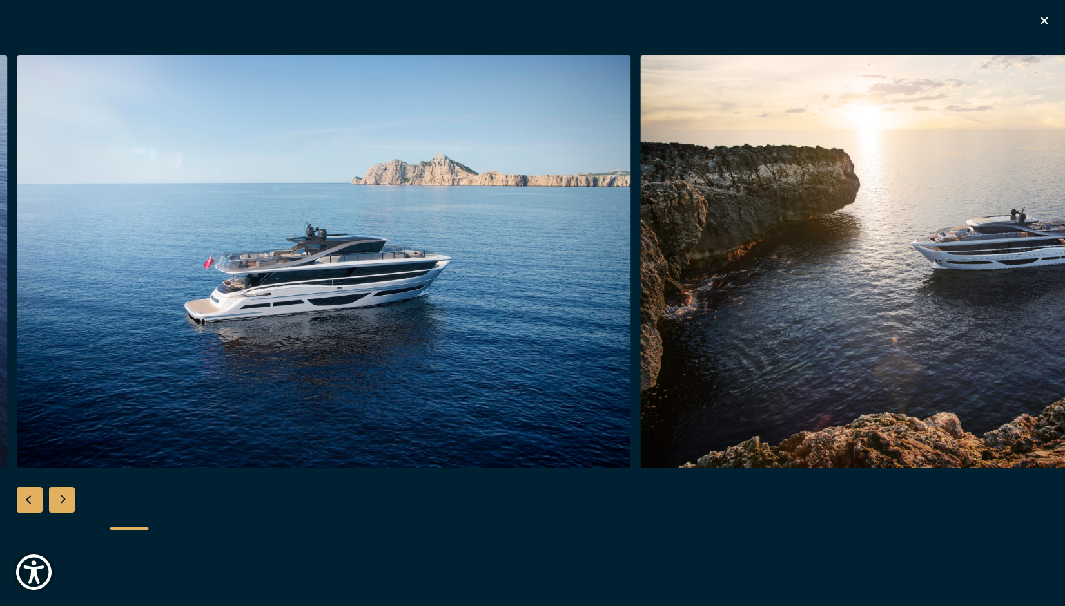
click at [25, 495] on div "Previous slide" at bounding box center [30, 500] width 26 height 26
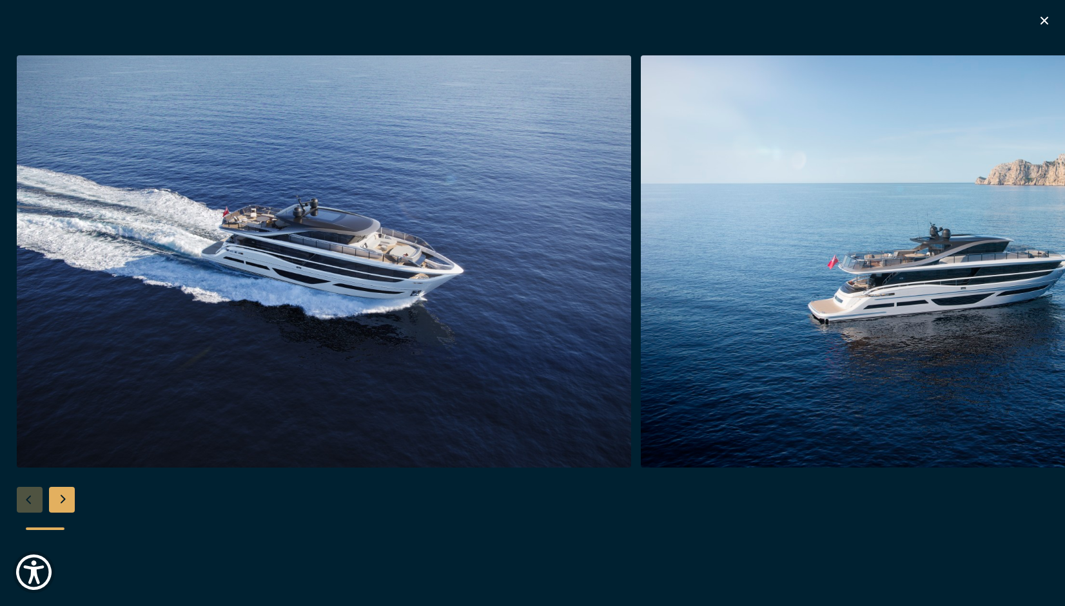
click at [25, 495] on div at bounding box center [532, 303] width 1065 height 496
click at [1040, 23] on icon "button" at bounding box center [1043, 20] width 15 height 15
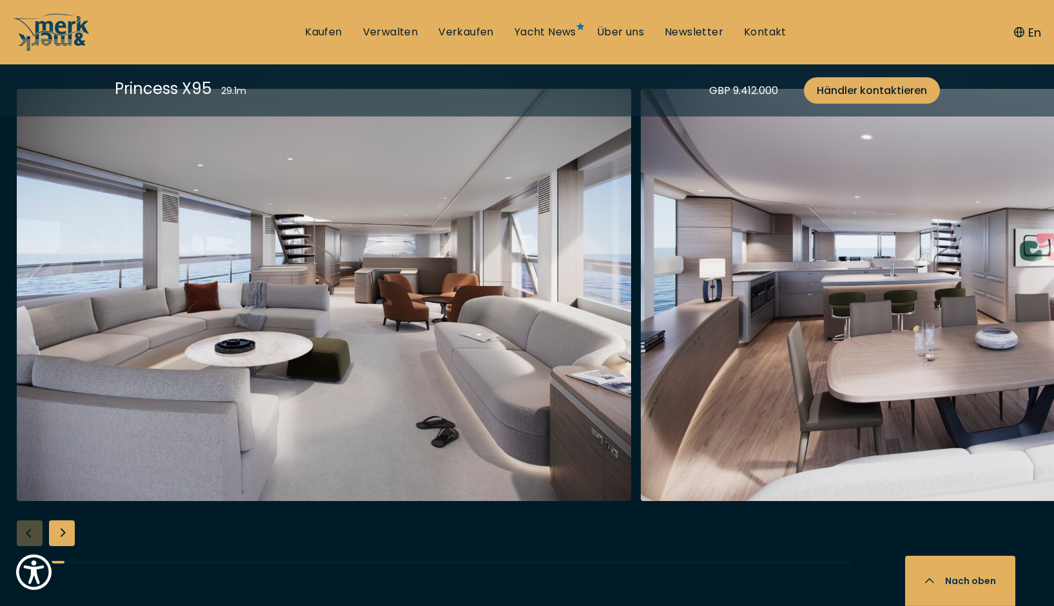
scroll to position [2366, 0]
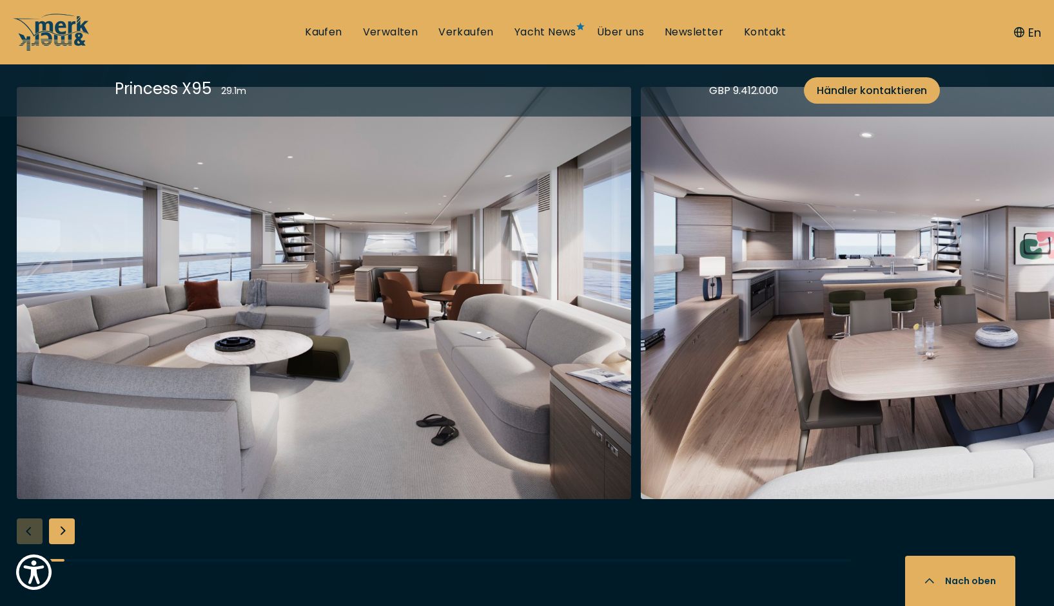
click at [59, 519] on div "Next slide" at bounding box center [62, 532] width 26 height 26
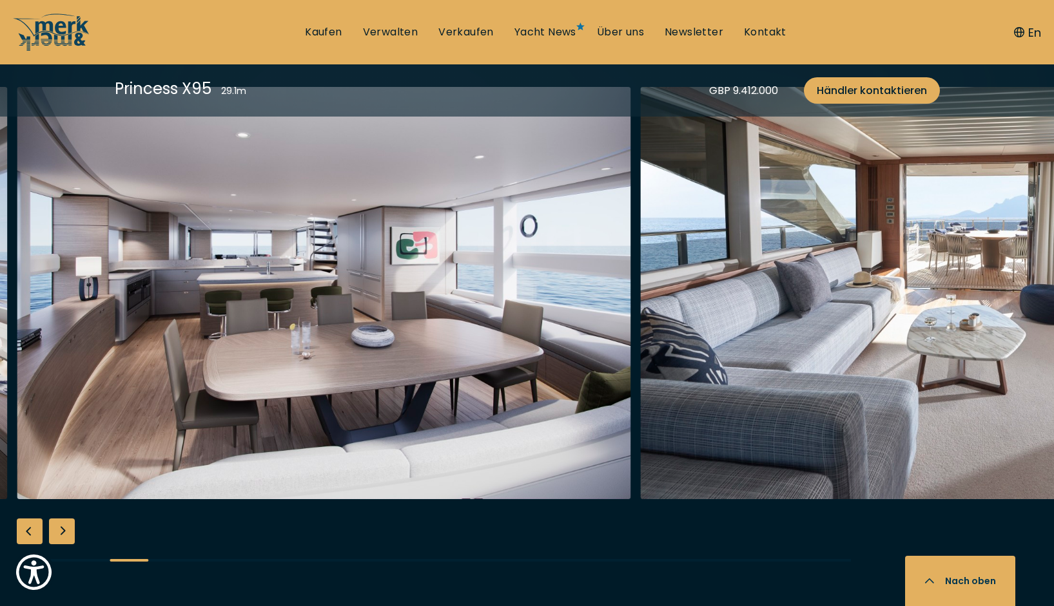
click at [59, 519] on div "Next slide" at bounding box center [62, 532] width 26 height 26
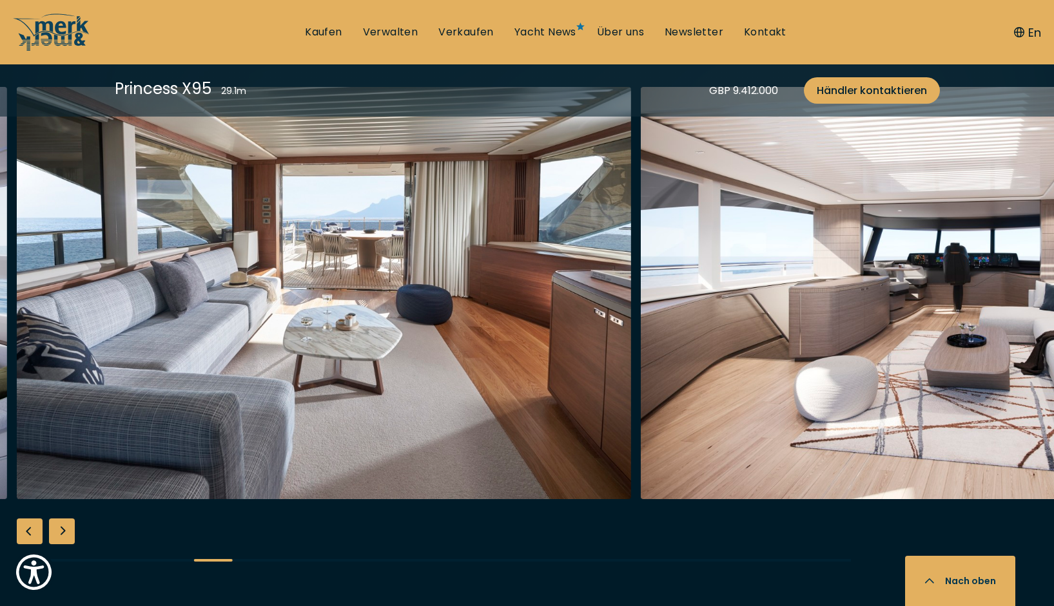
click at [59, 519] on div "Next slide" at bounding box center [62, 532] width 26 height 26
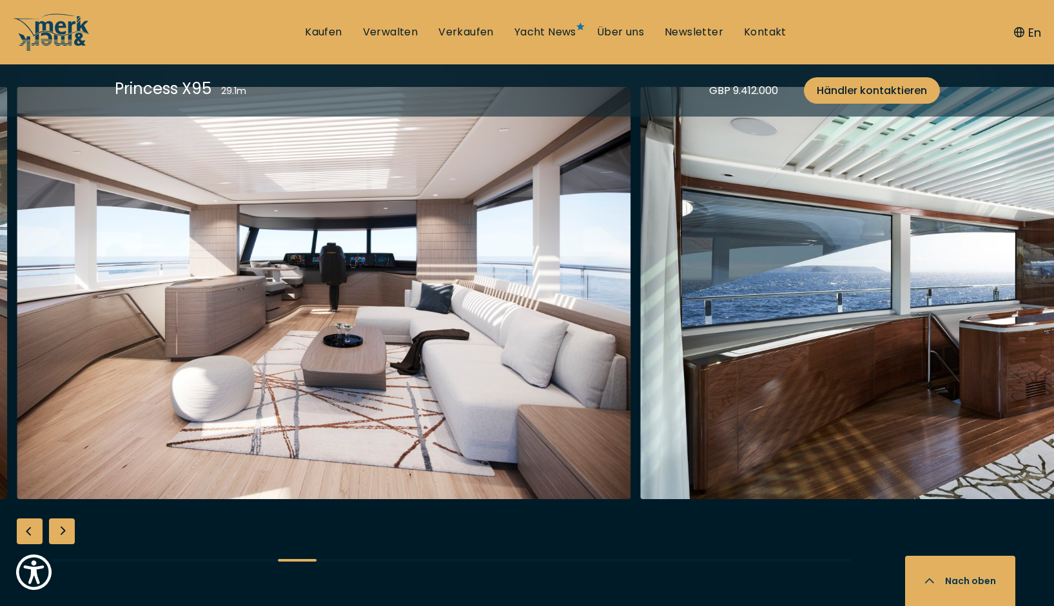
click at [57, 519] on div "Next slide" at bounding box center [62, 532] width 26 height 26
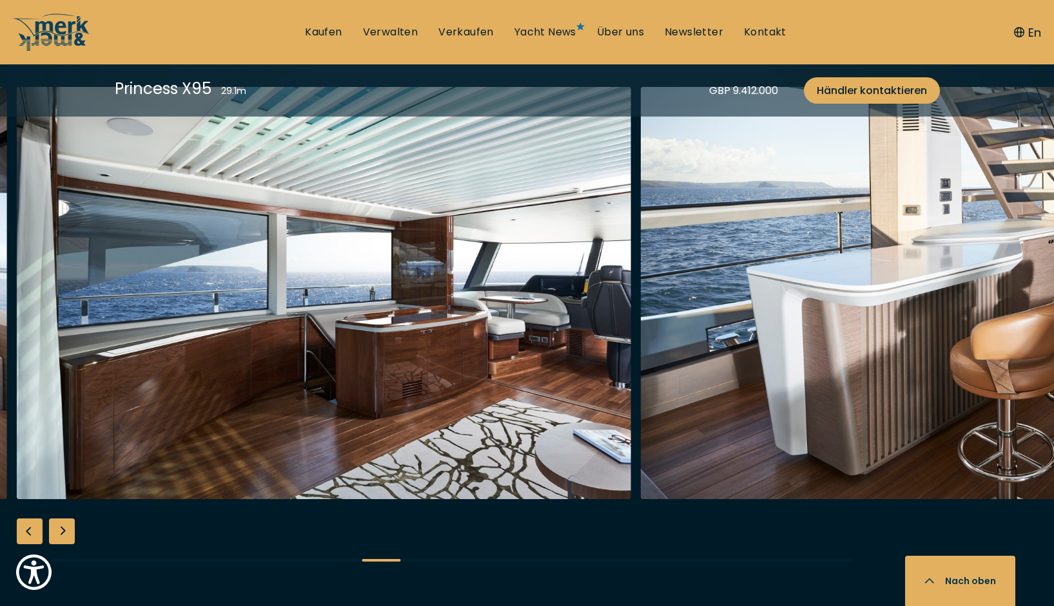
click at [54, 519] on div "Next slide" at bounding box center [62, 532] width 26 height 26
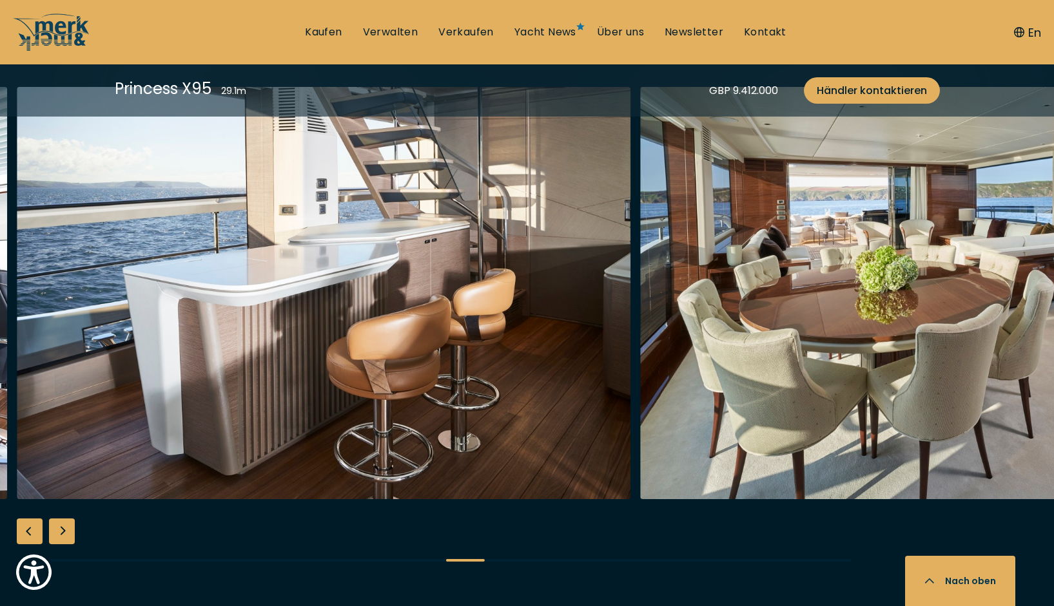
click at [54, 519] on div "Next slide" at bounding box center [62, 532] width 26 height 26
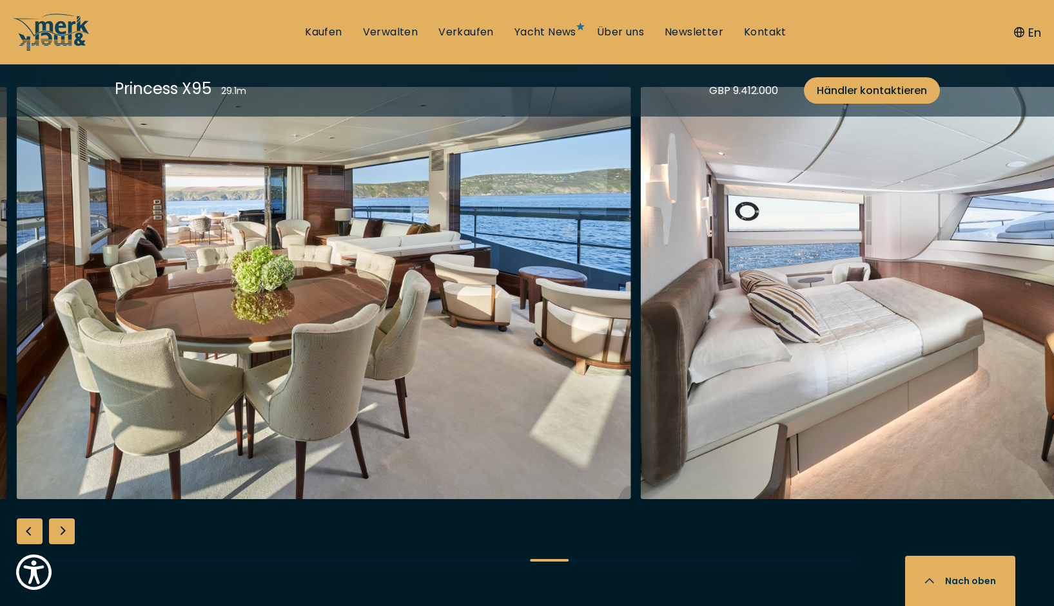
click at [54, 519] on div "Next slide" at bounding box center [62, 532] width 26 height 26
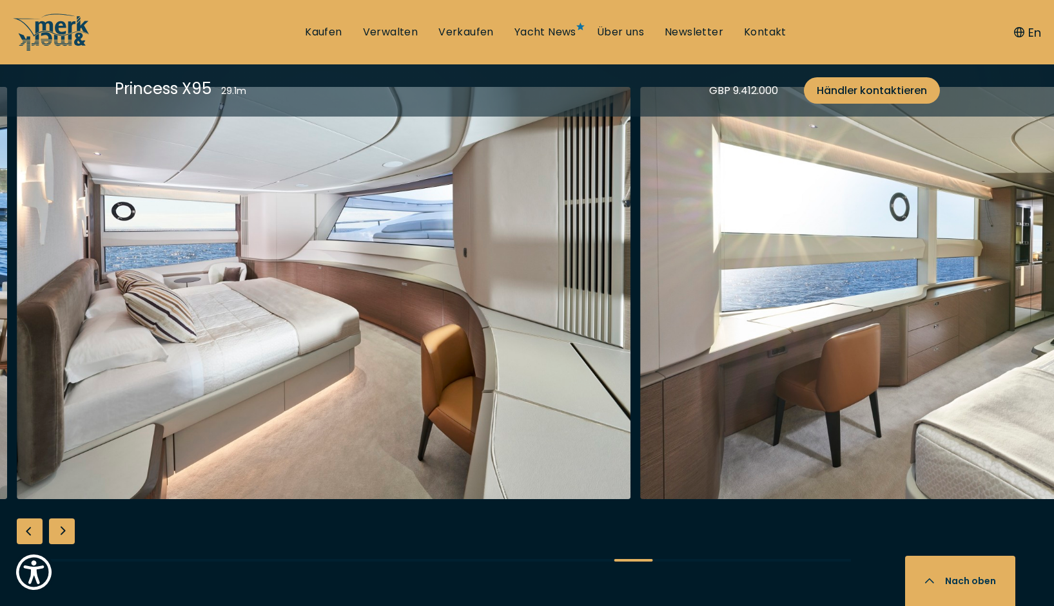
click at [54, 519] on div "Next slide" at bounding box center [62, 532] width 26 height 26
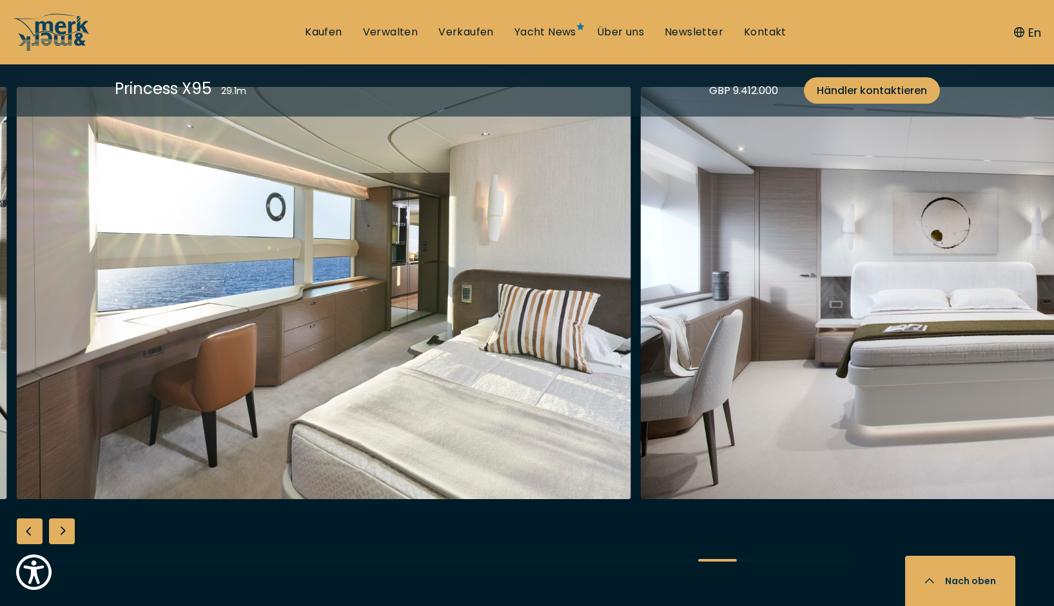
click at [54, 519] on div "Next slide" at bounding box center [62, 532] width 26 height 26
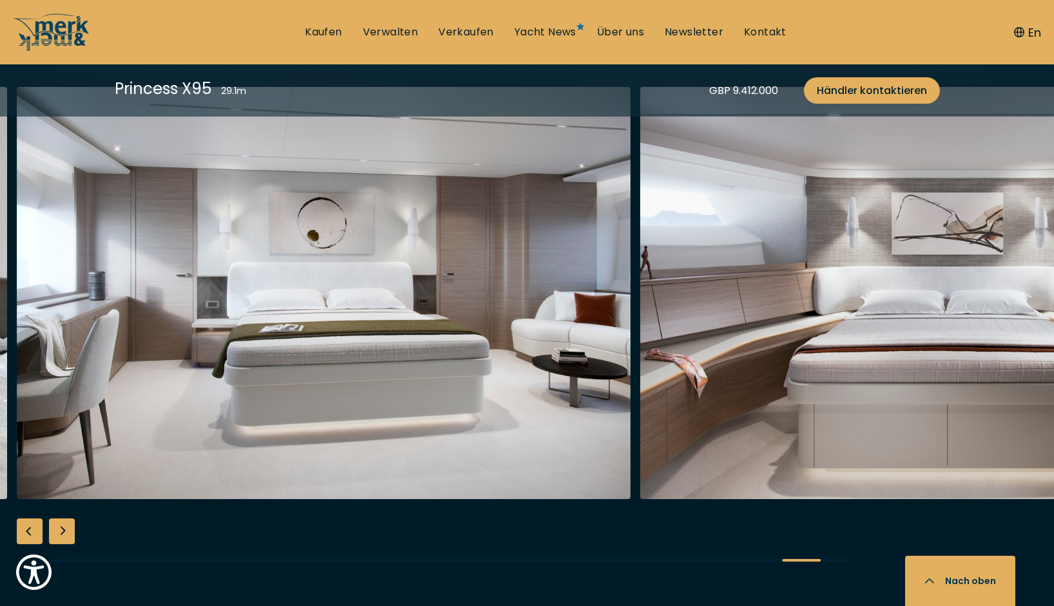
click at [54, 519] on div "Next slide" at bounding box center [62, 532] width 26 height 26
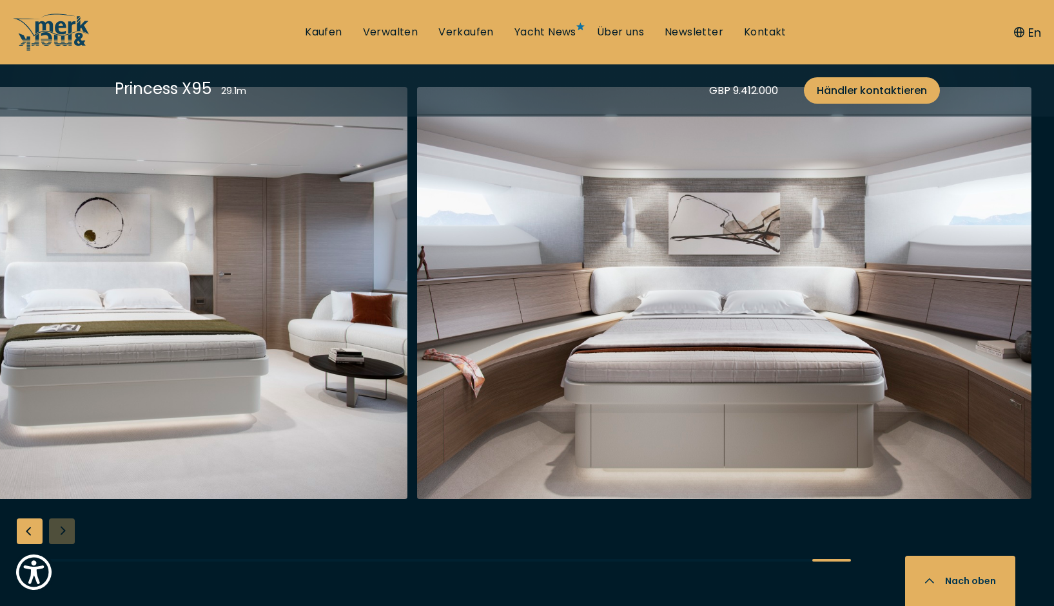
click at [54, 514] on div at bounding box center [527, 335] width 1054 height 496
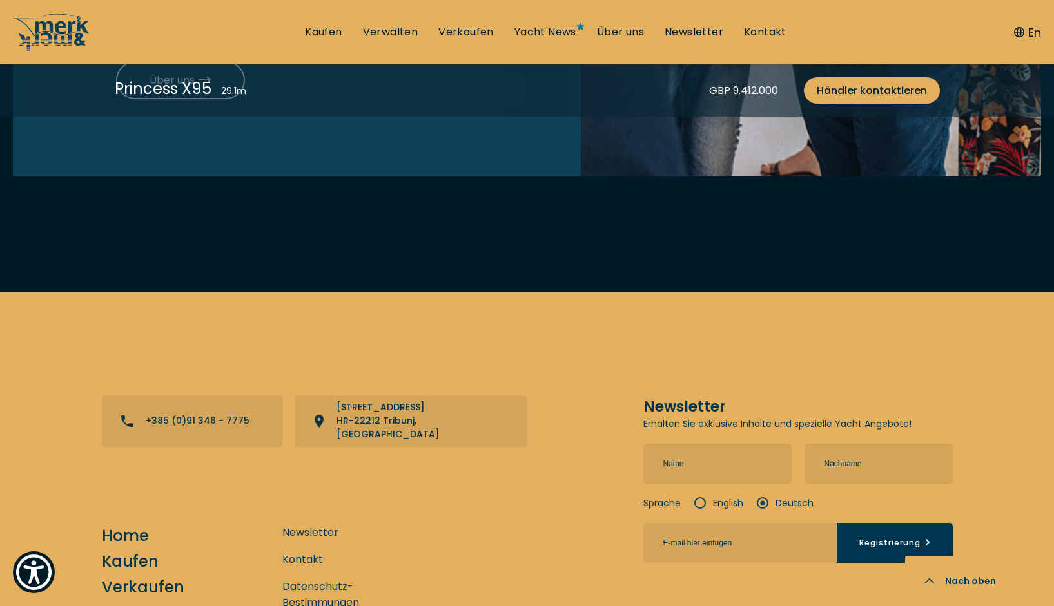
scroll to position [5375, 0]
